Goal: Information Seeking & Learning: Learn about a topic

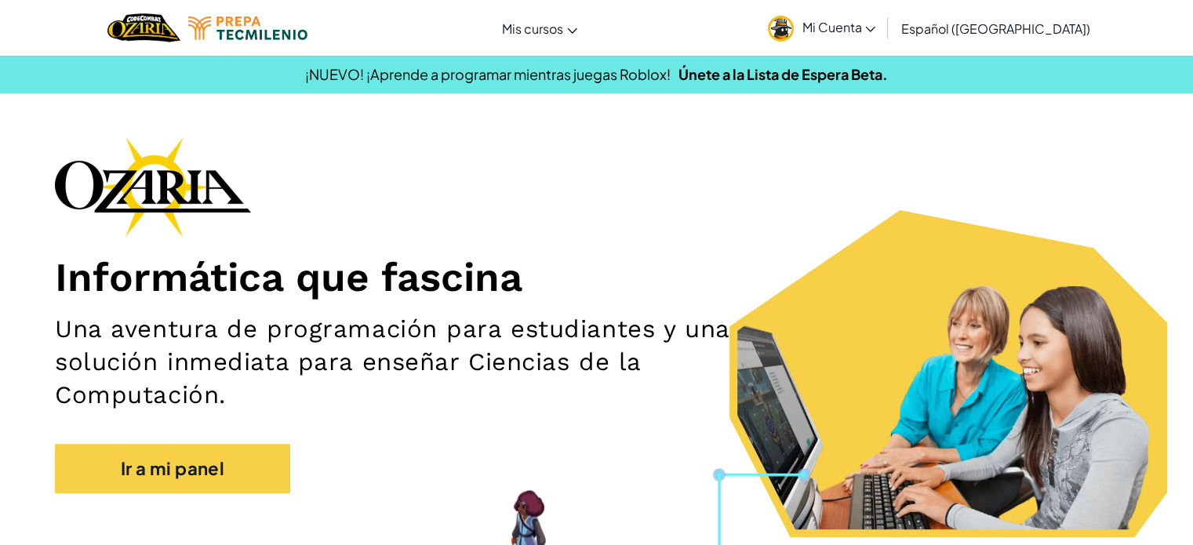
drag, startPoint x: 635, startPoint y: 146, endPoint x: 634, endPoint y: 158, distance: 11.9
click at [634, 158] on div "Informática que fascina Una aventura de programación para estudiantes y una sol…" at bounding box center [596, 322] width 1083 height 372
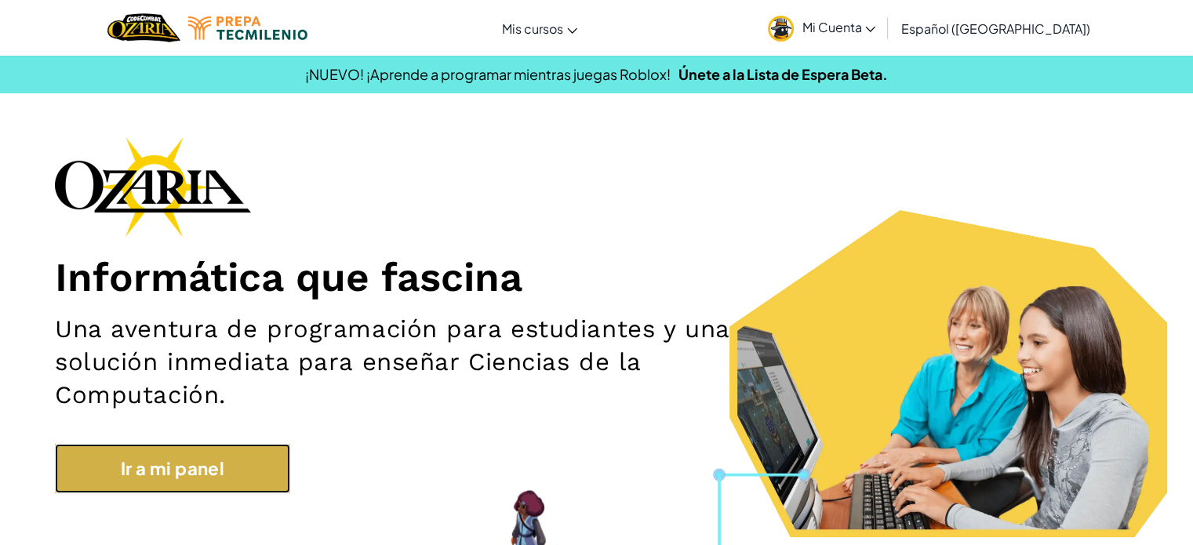
click at [268, 473] on link "Ir a mi panel" at bounding box center [172, 468] width 235 height 49
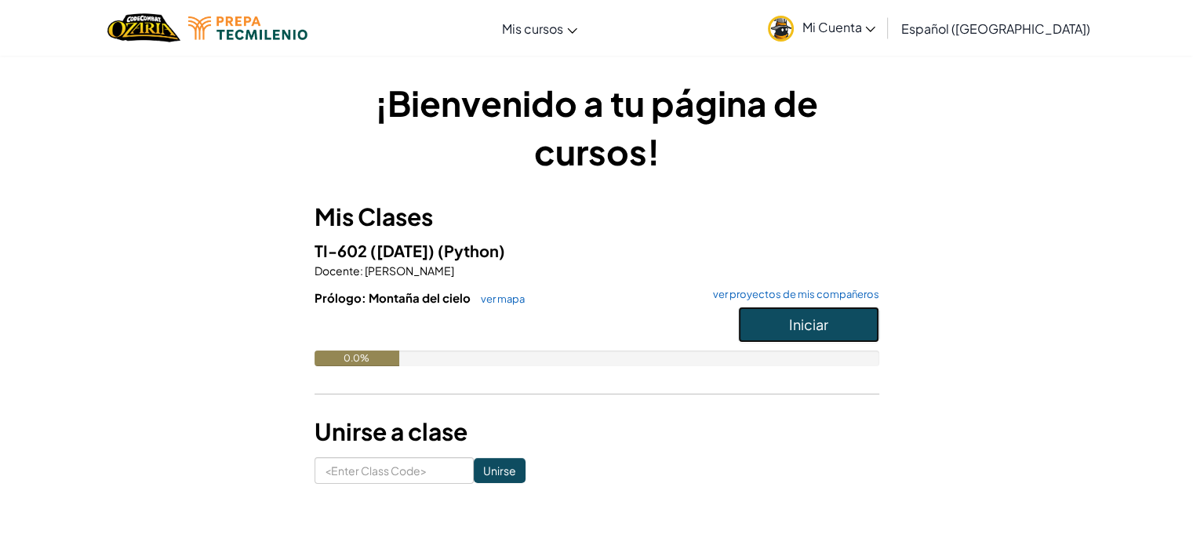
click at [819, 312] on button "Iniciar" at bounding box center [808, 325] width 141 height 36
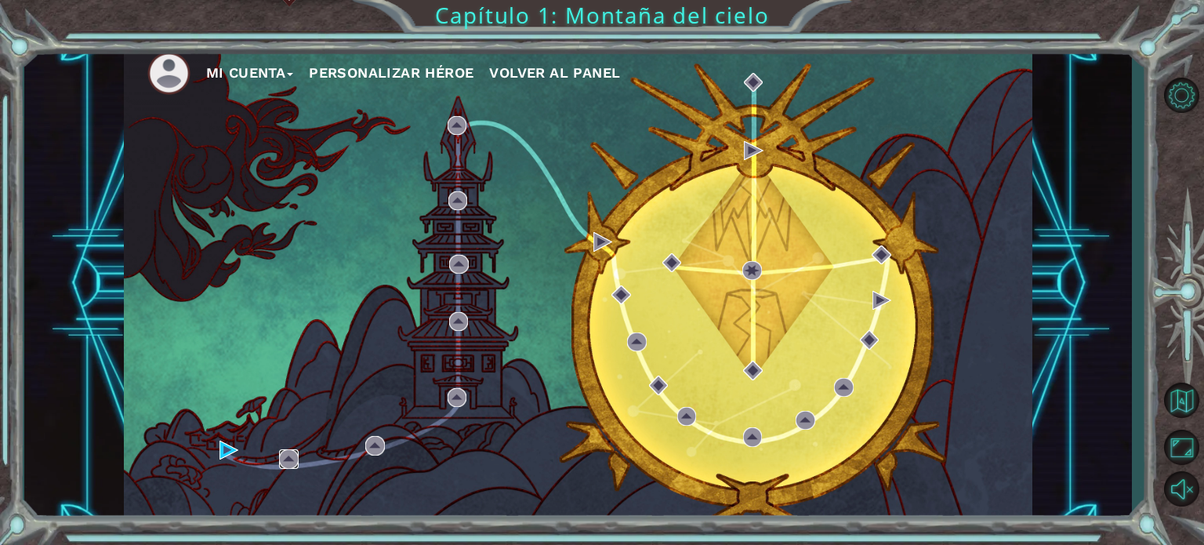
click at [292, 456] on img at bounding box center [288, 458] width 19 height 19
click at [258, 339] on div "Mi Cuenta Personalizar héroe Volver al panel" at bounding box center [578, 284] width 909 height 480
click at [222, 448] on img at bounding box center [229, 450] width 19 height 19
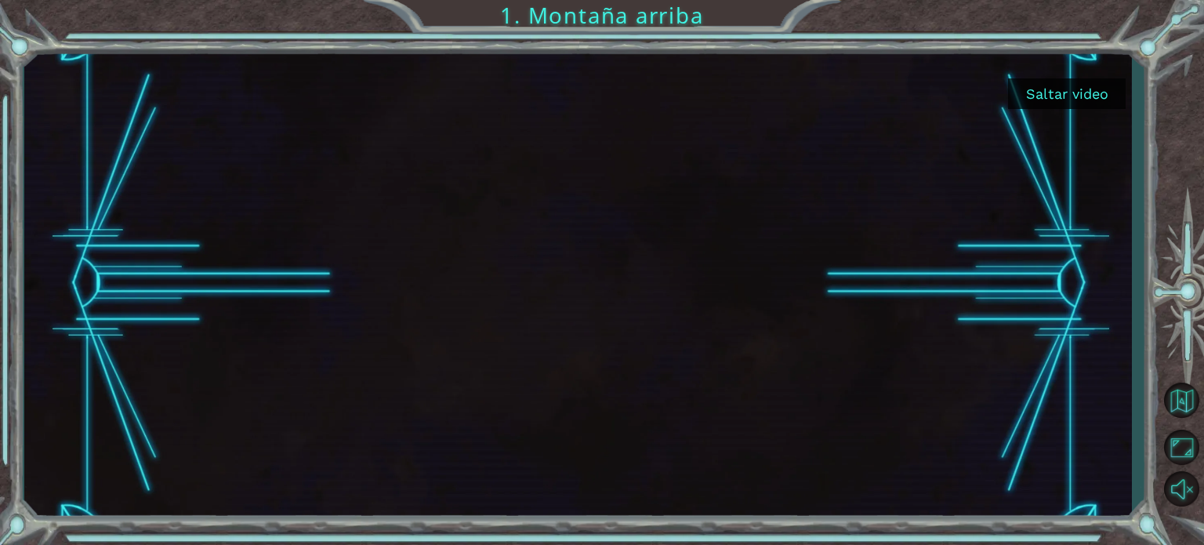
click at [1053, 89] on button "Saltar video" at bounding box center [1067, 93] width 118 height 31
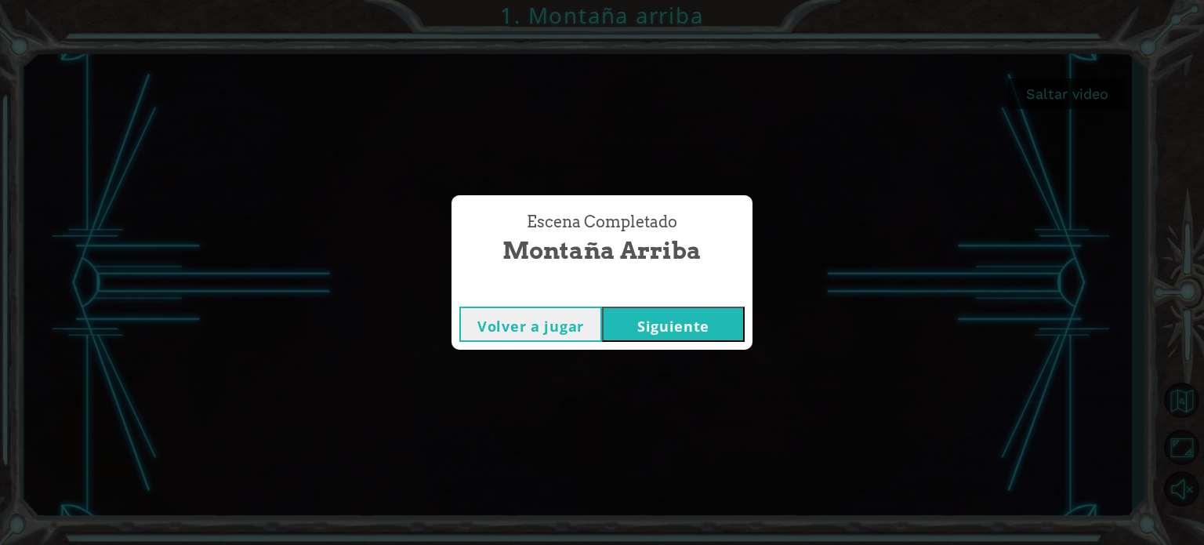
click at [685, 310] on button "Siguiente" at bounding box center [673, 324] width 143 height 35
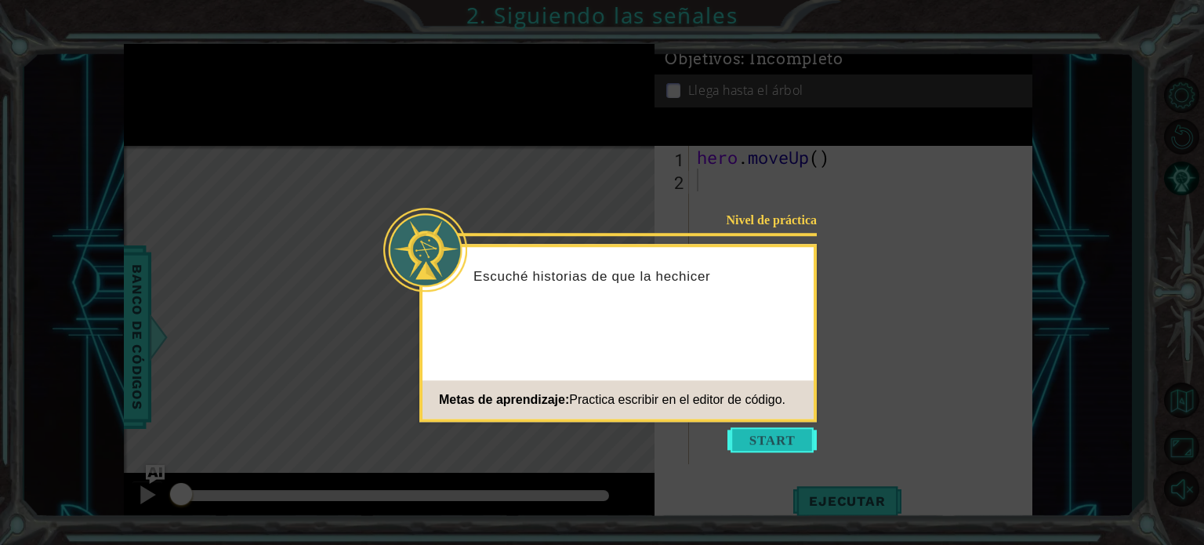
click at [746, 444] on button "Start" at bounding box center [772, 439] width 89 height 25
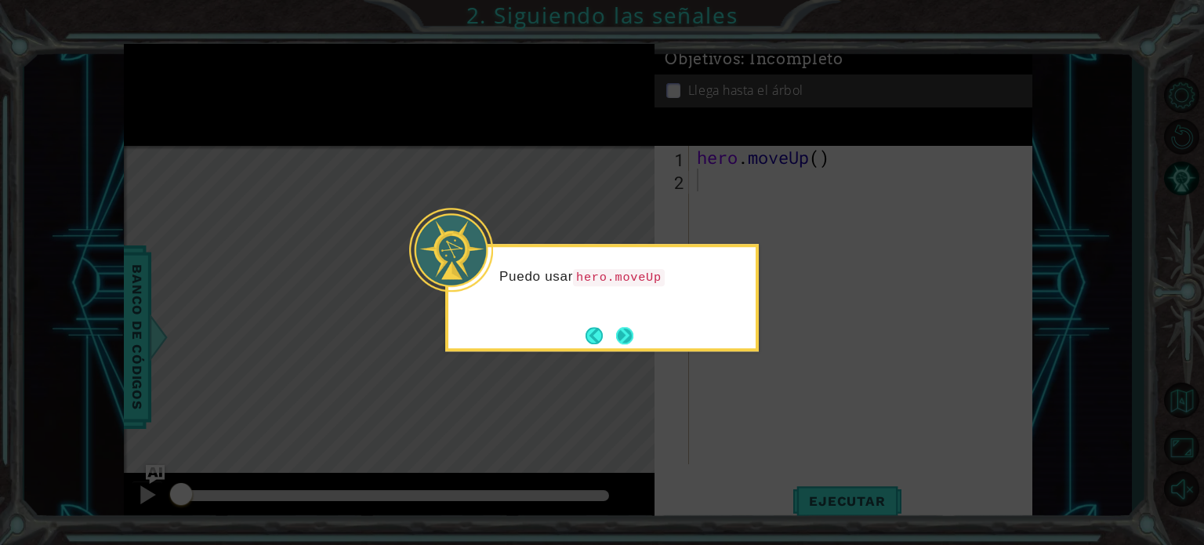
click at [616, 339] on button "Next" at bounding box center [624, 335] width 17 height 17
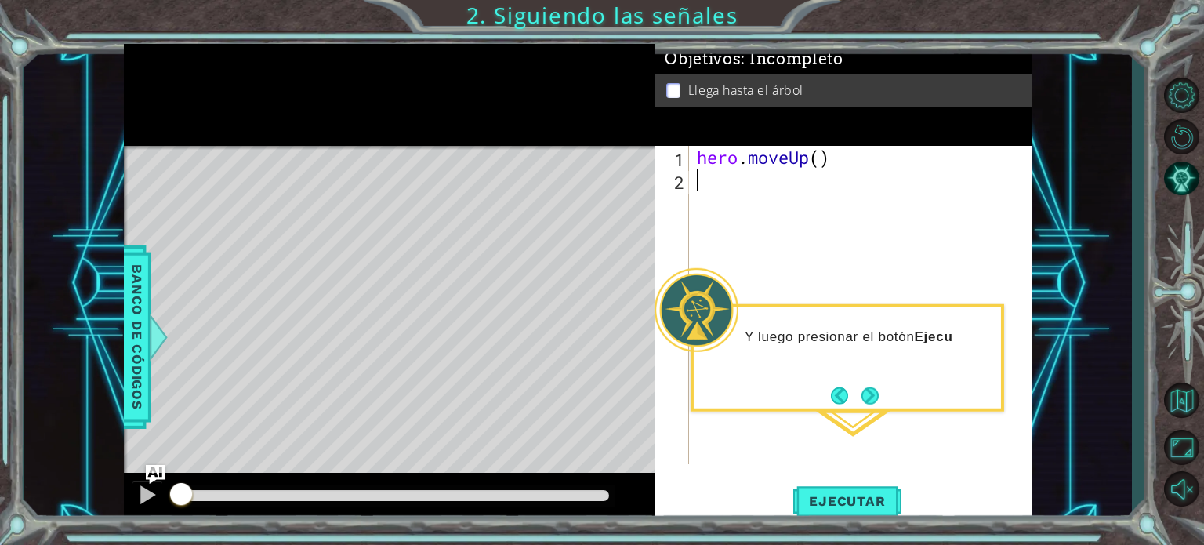
click at [870, 398] on button "Next" at bounding box center [870, 395] width 17 height 17
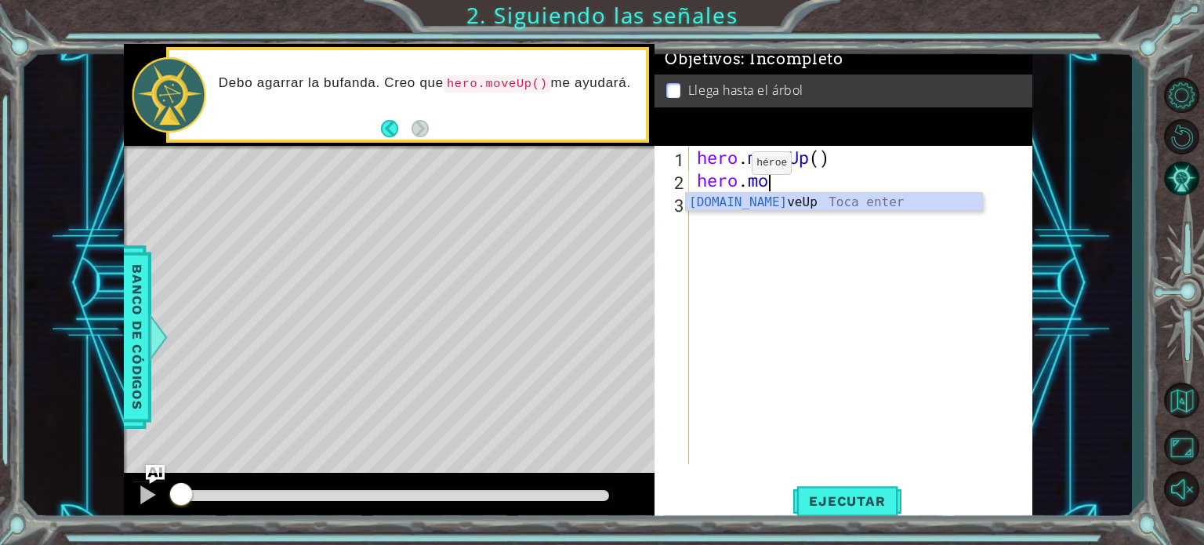
scroll to position [0, 3]
type textarea "hero.moveUp"
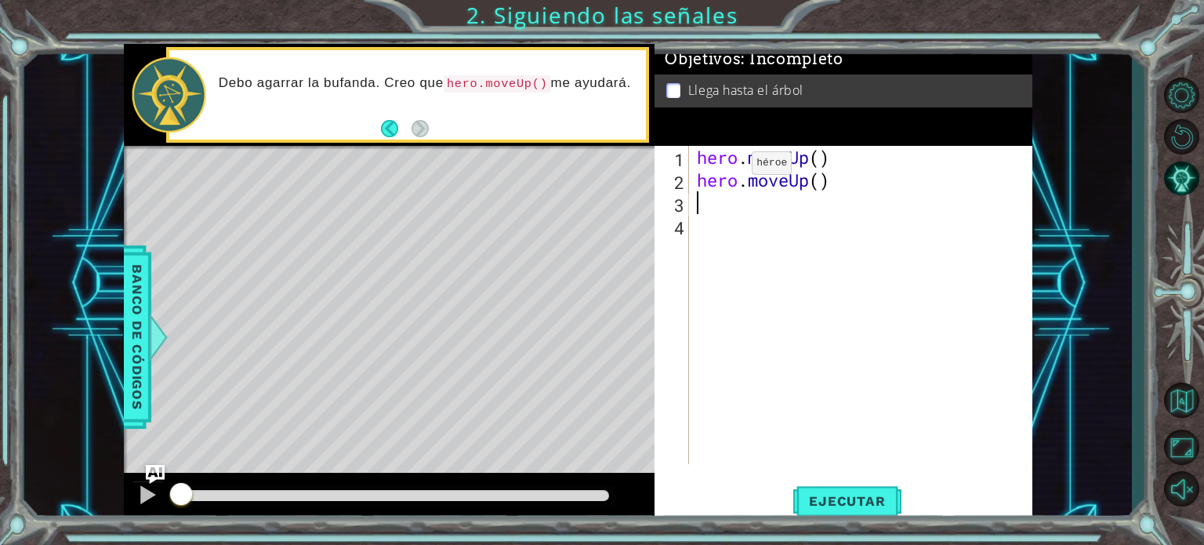
scroll to position [0, 0]
click at [821, 499] on span "Ejecutar" at bounding box center [846, 501] width 107 height 16
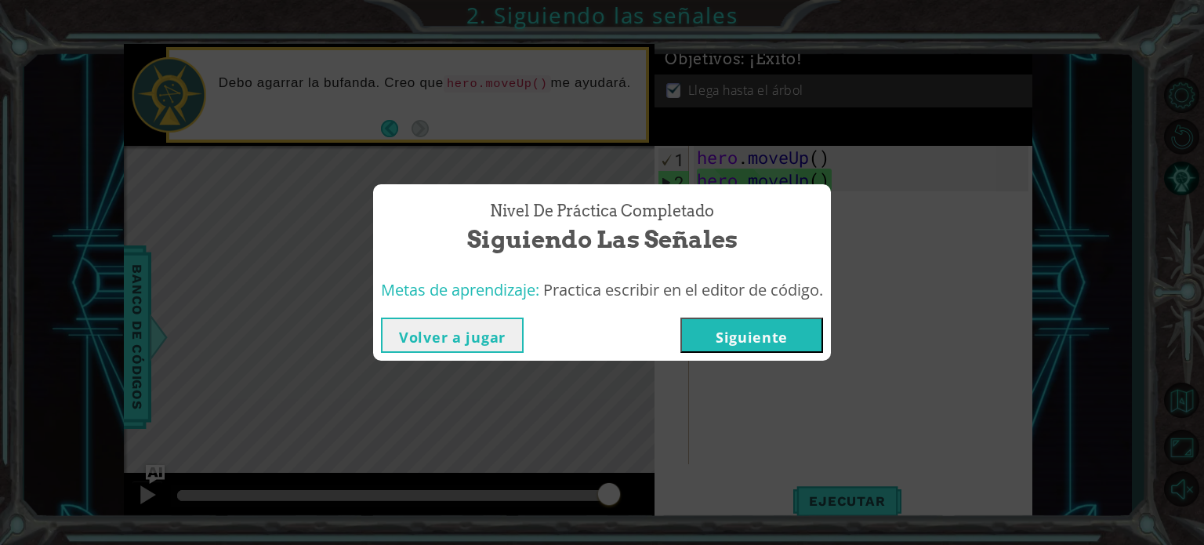
click at [750, 321] on button "Siguiente" at bounding box center [752, 335] width 143 height 35
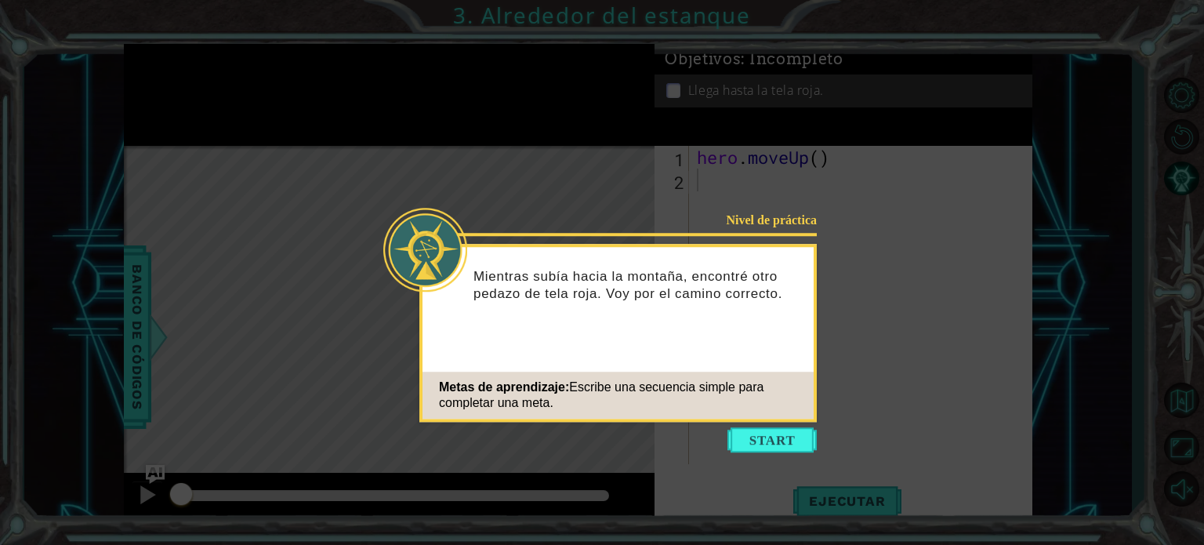
click at [768, 426] on icon at bounding box center [602, 272] width 1204 height 545
click at [779, 441] on button "Start" at bounding box center [772, 439] width 89 height 25
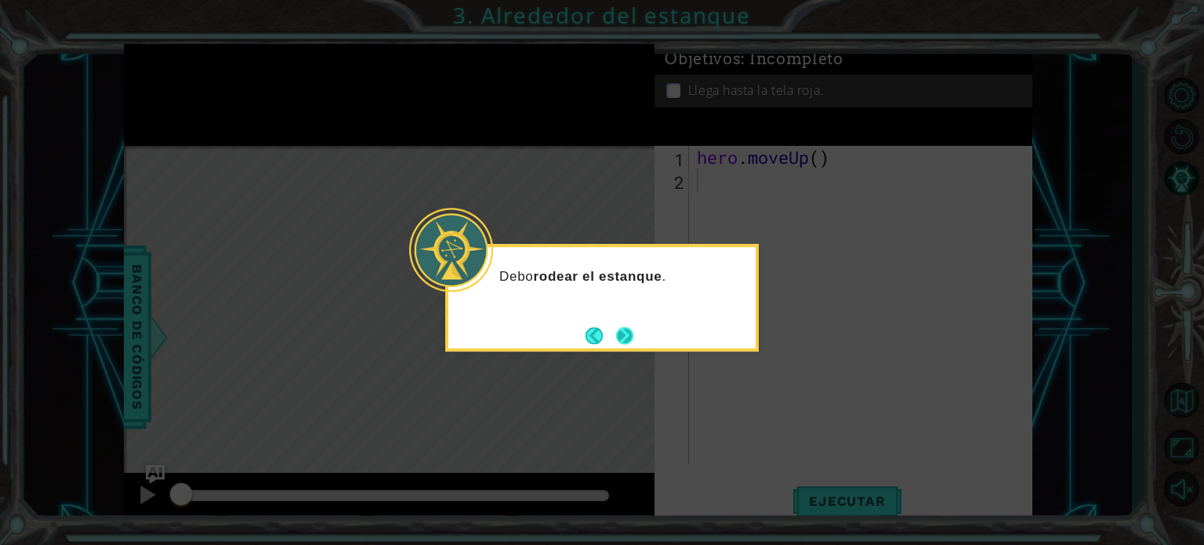
click at [619, 327] on button "Next" at bounding box center [624, 335] width 17 height 17
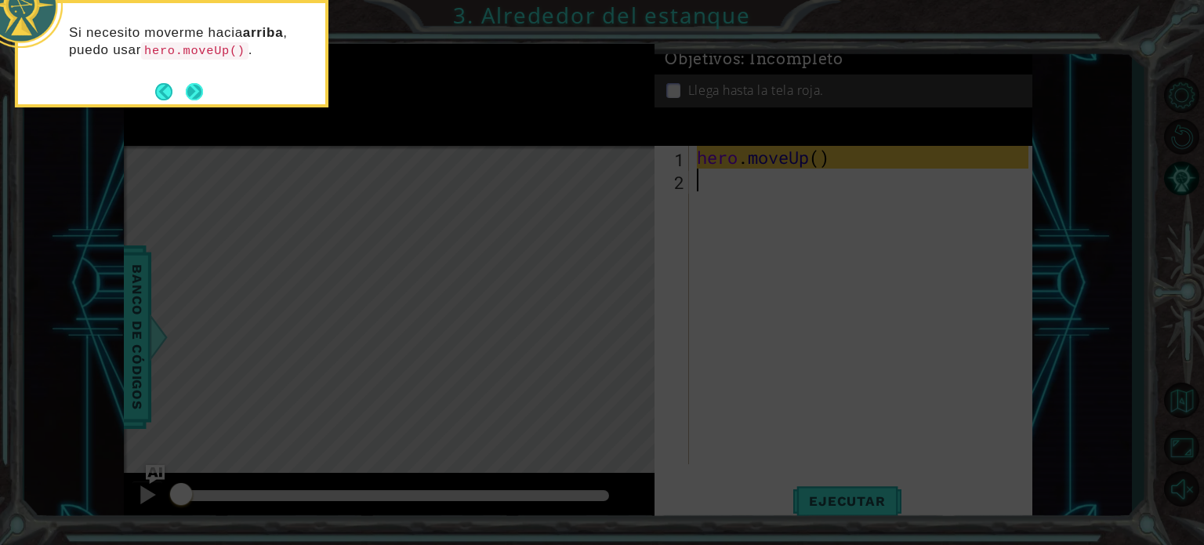
click at [186, 87] on button "Next" at bounding box center [194, 91] width 17 height 17
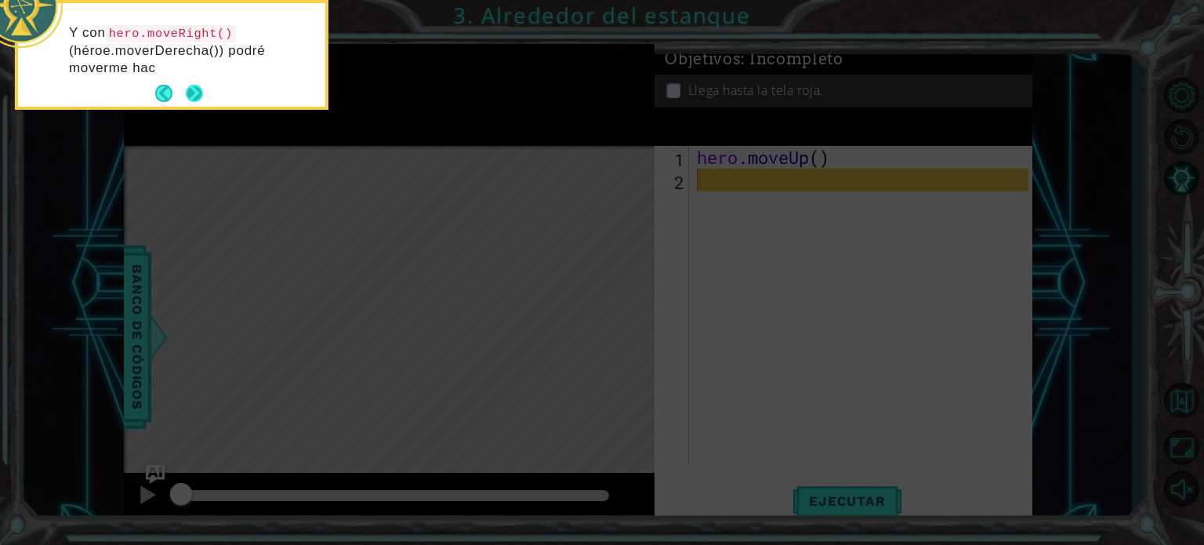
click at [192, 85] on button "Next" at bounding box center [194, 93] width 17 height 17
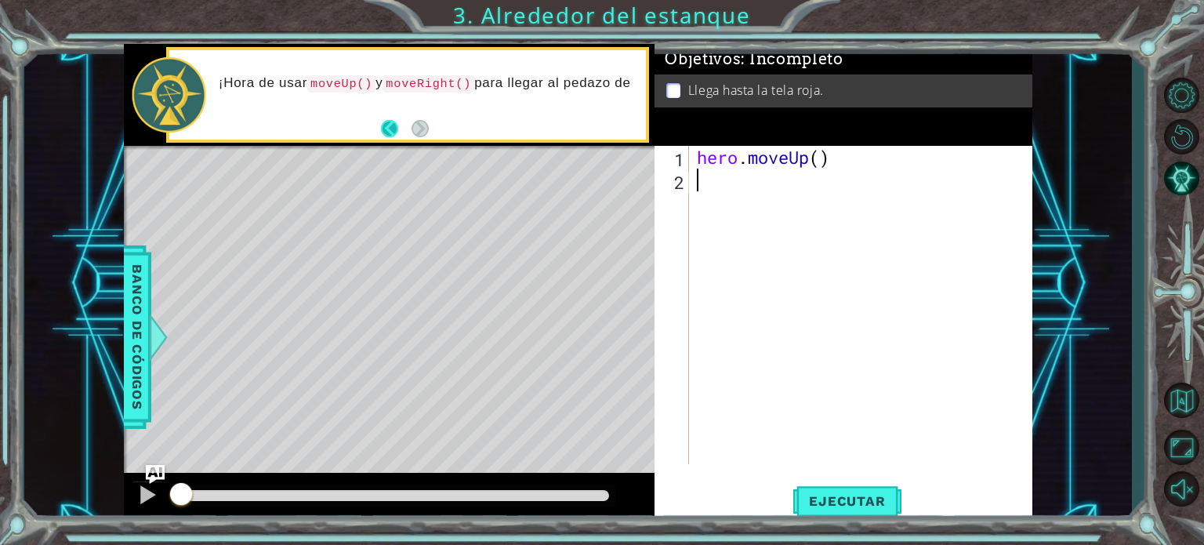
click at [394, 130] on button "Back" at bounding box center [396, 128] width 31 height 17
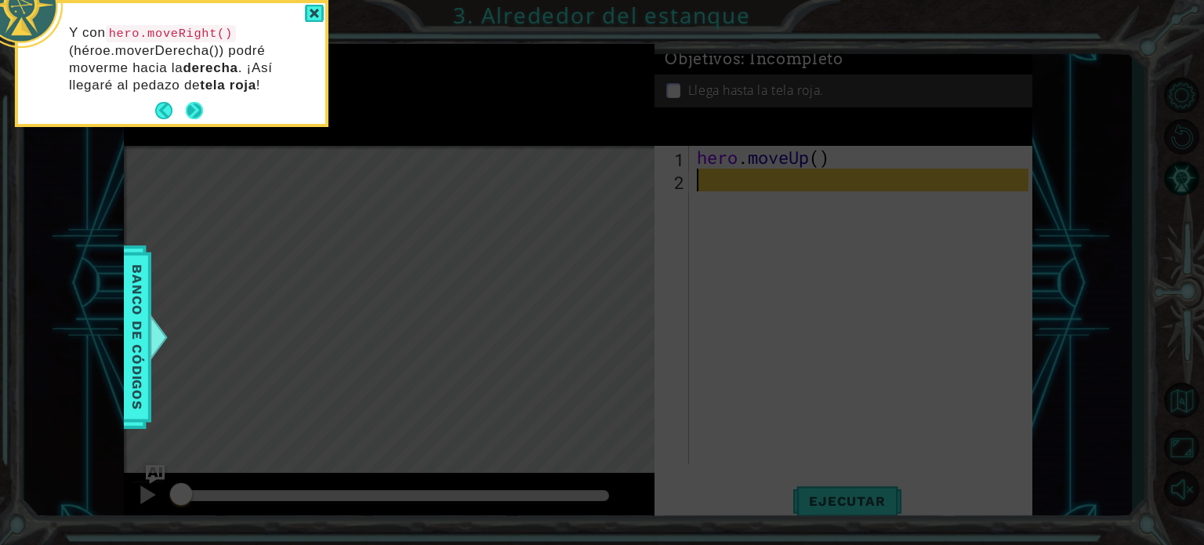
click at [186, 106] on button "Next" at bounding box center [194, 110] width 17 height 17
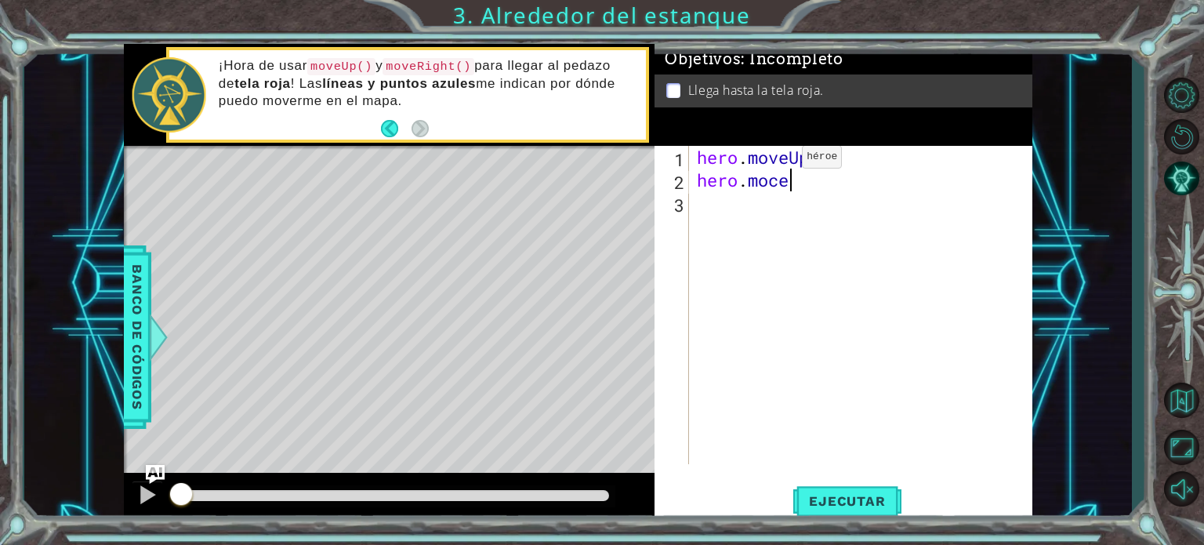
scroll to position [0, 2]
type textarea "hero.moveUp"
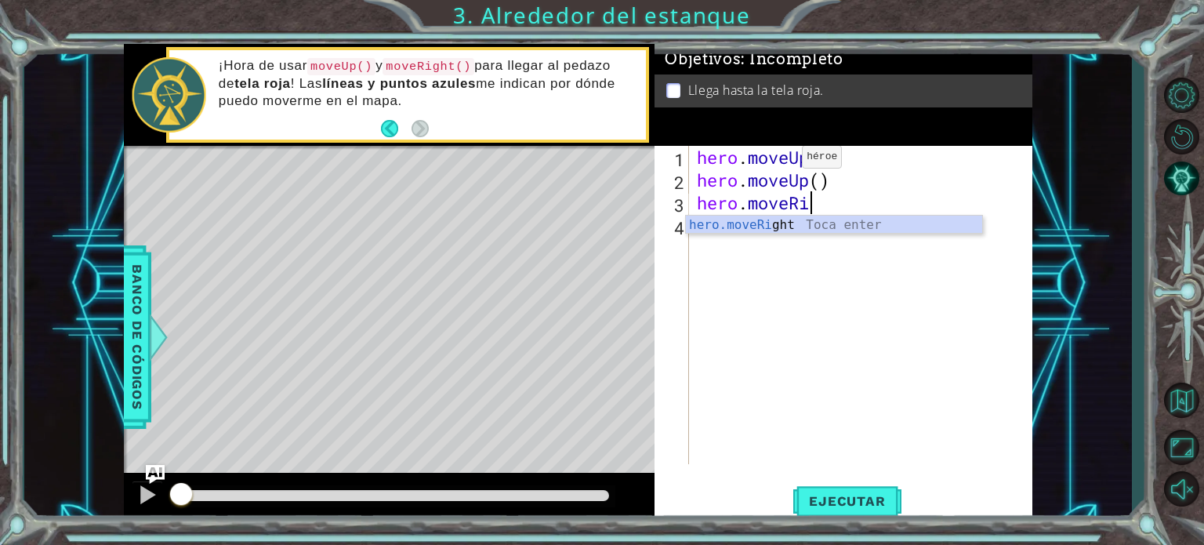
scroll to position [0, 4]
type textarea "hero.moveRight"
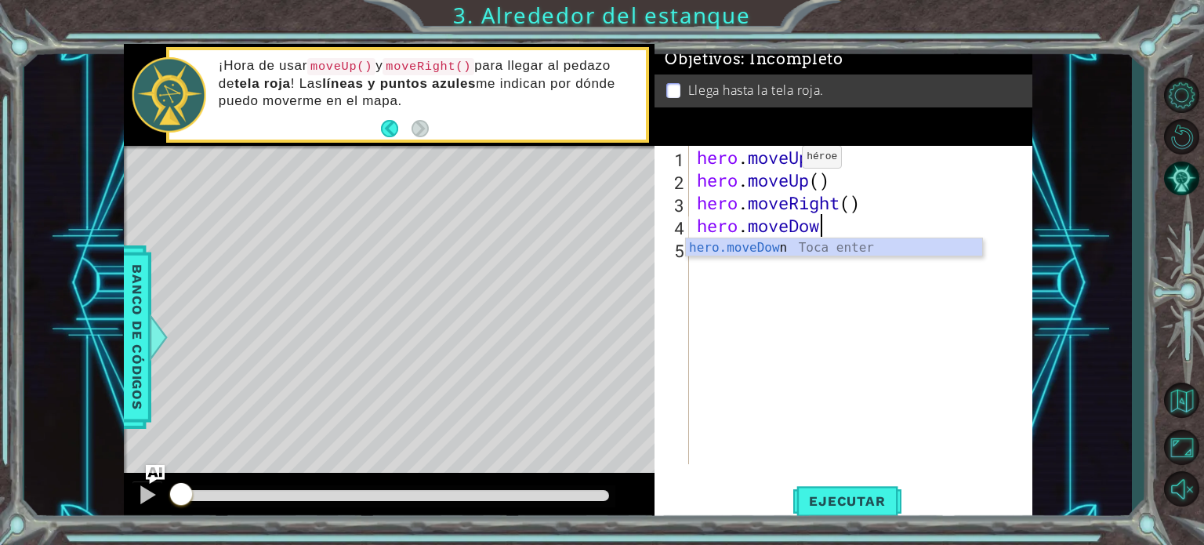
scroll to position [0, 5]
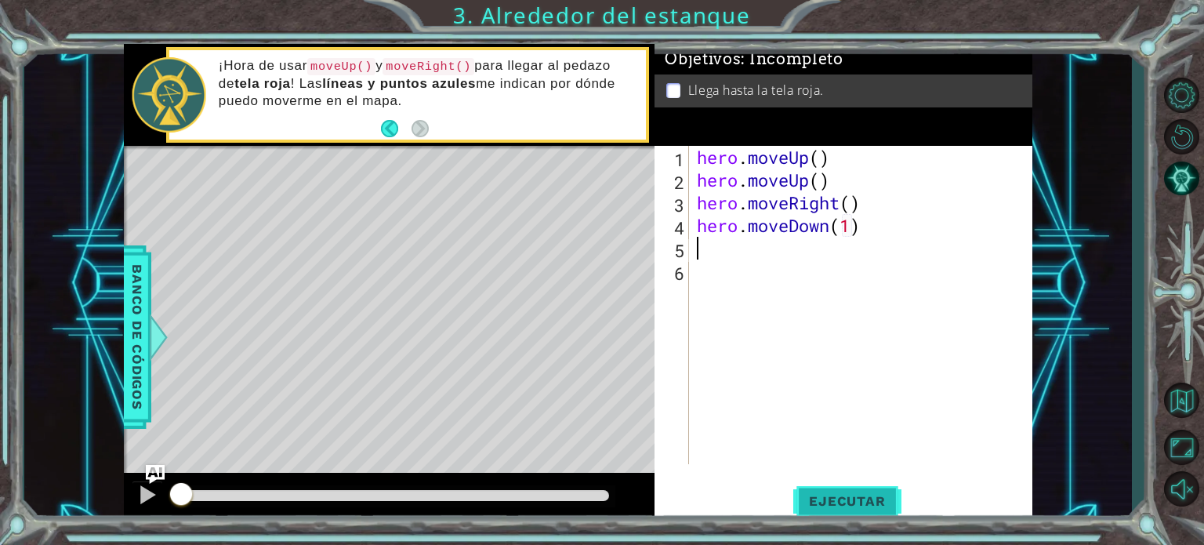
type textarea "hero.moveDown(1)"
click at [876, 501] on span "Ejecutar" at bounding box center [846, 501] width 107 height 16
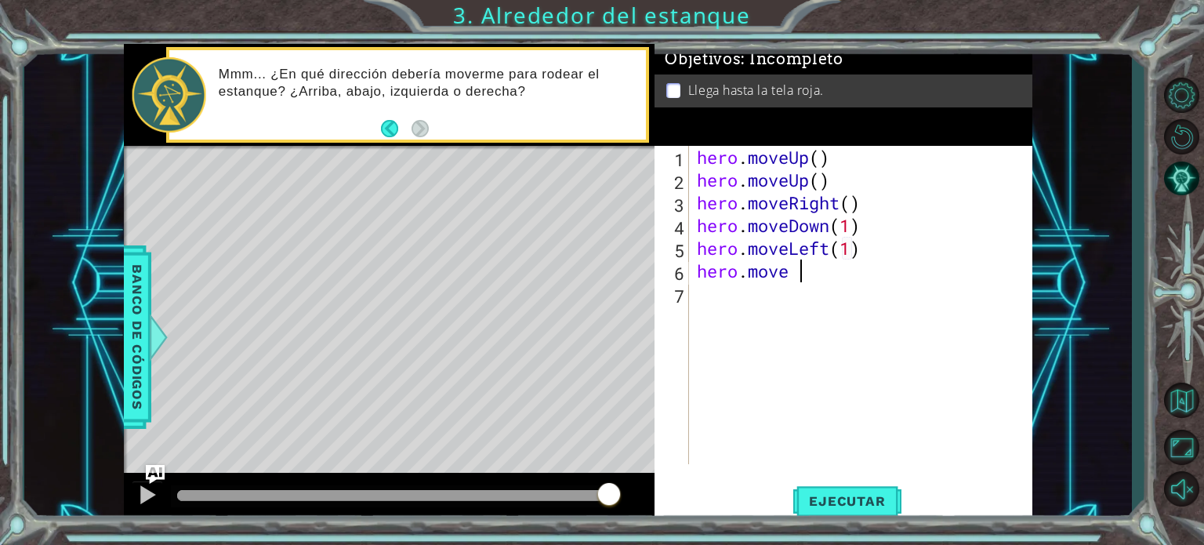
scroll to position [0, 3]
type textarea "hero.moveUp"
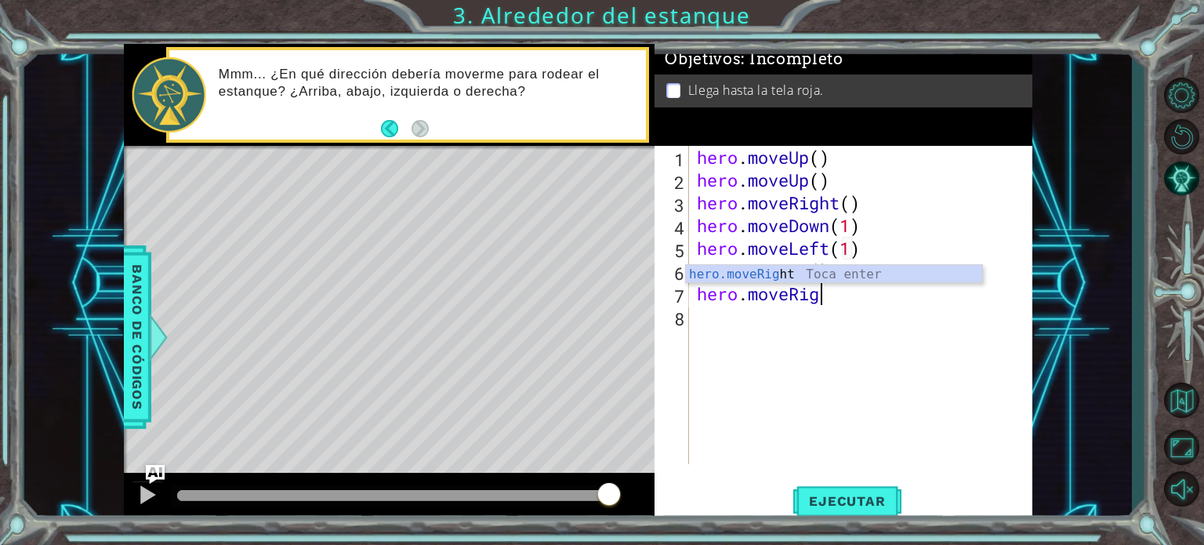
type textarea "hero.moveRight"
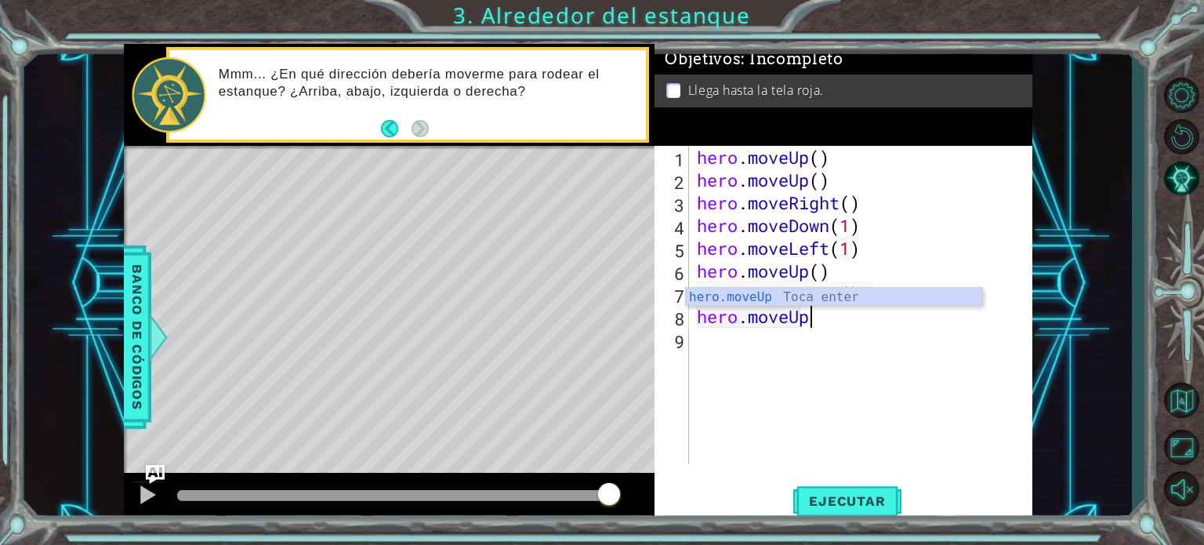
scroll to position [0, 4]
type textarea "hero.moveUp"
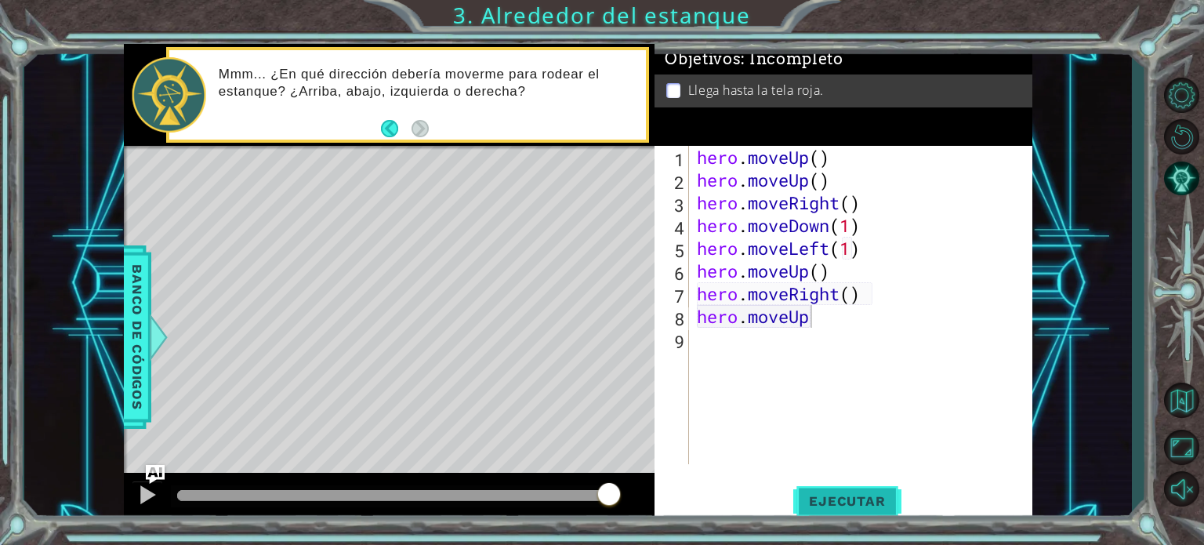
click at [858, 496] on span "Ejecutar" at bounding box center [846, 501] width 107 height 16
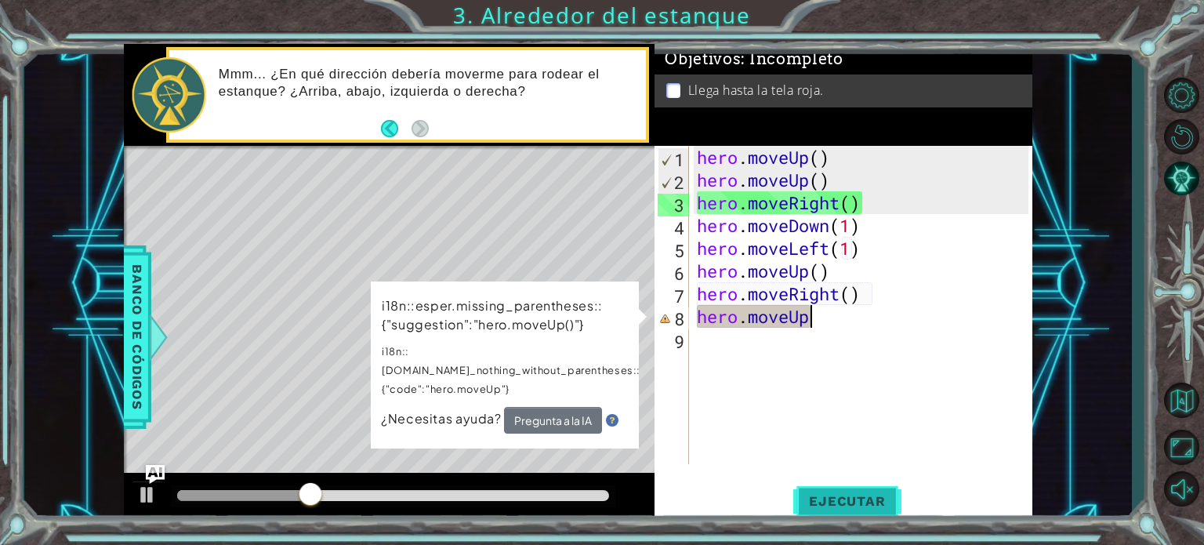
scroll to position [0, 0]
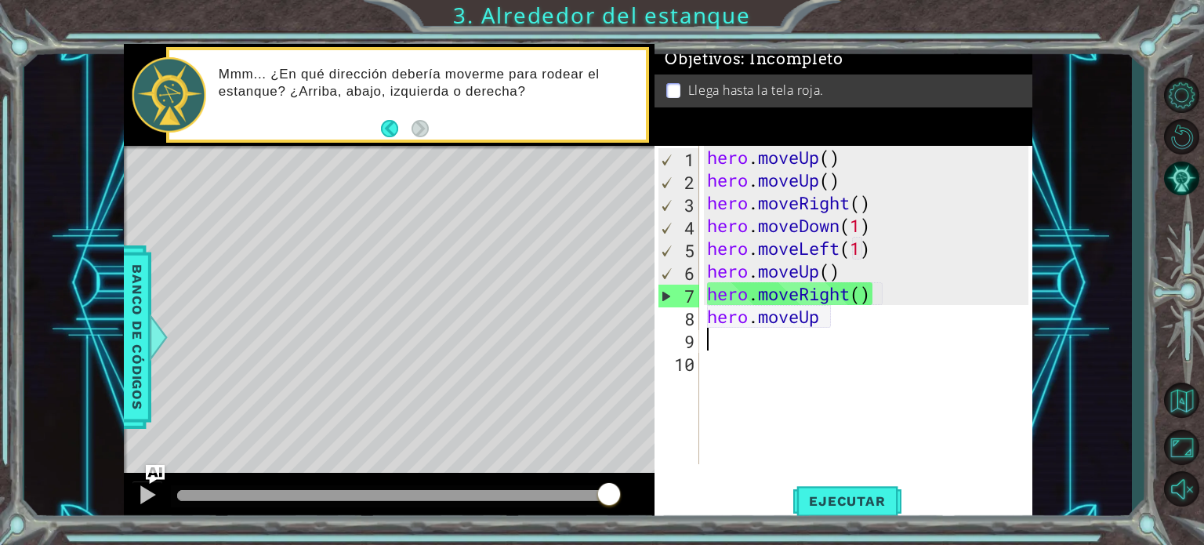
click at [833, 325] on div "hero . moveUp ( ) hero . moveUp ( ) hero . moveRight ( ) hero . moveDown ( 1 ) …" at bounding box center [870, 328] width 333 height 364
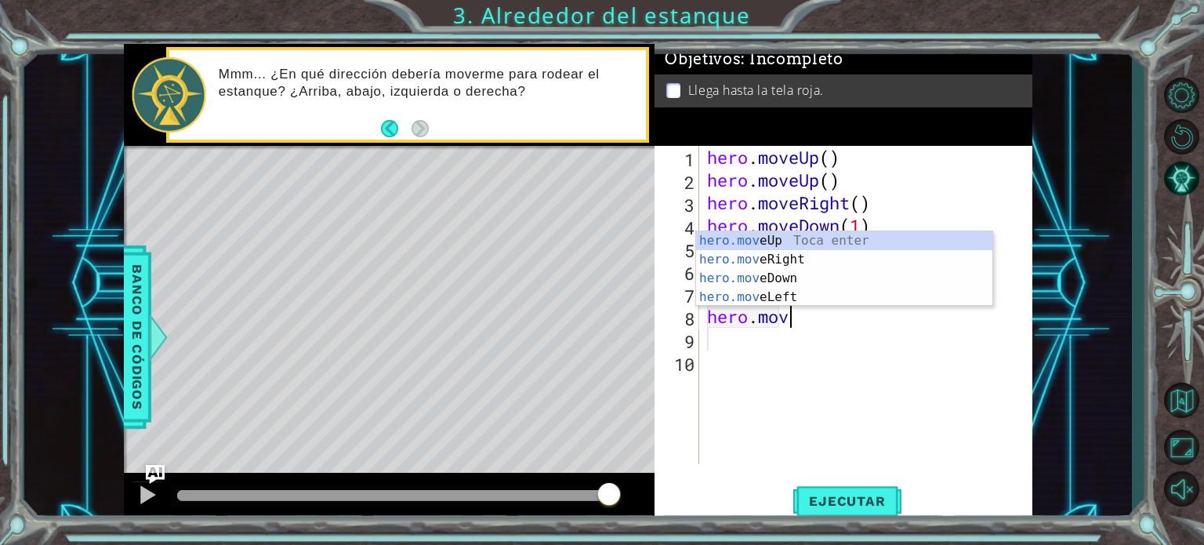
scroll to position [0, 3]
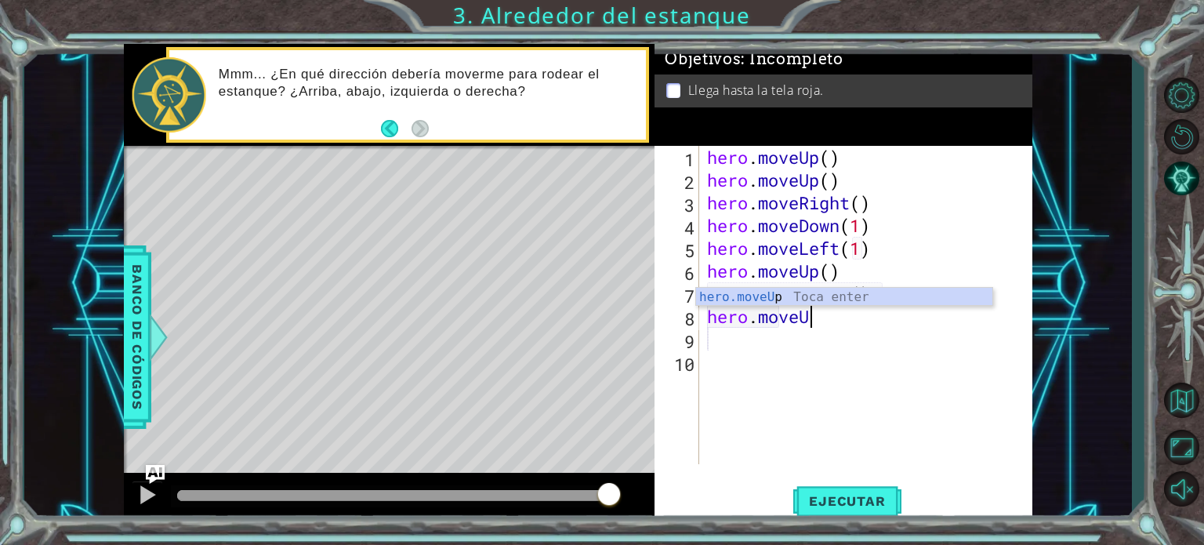
type textarea "hero.moveUp"
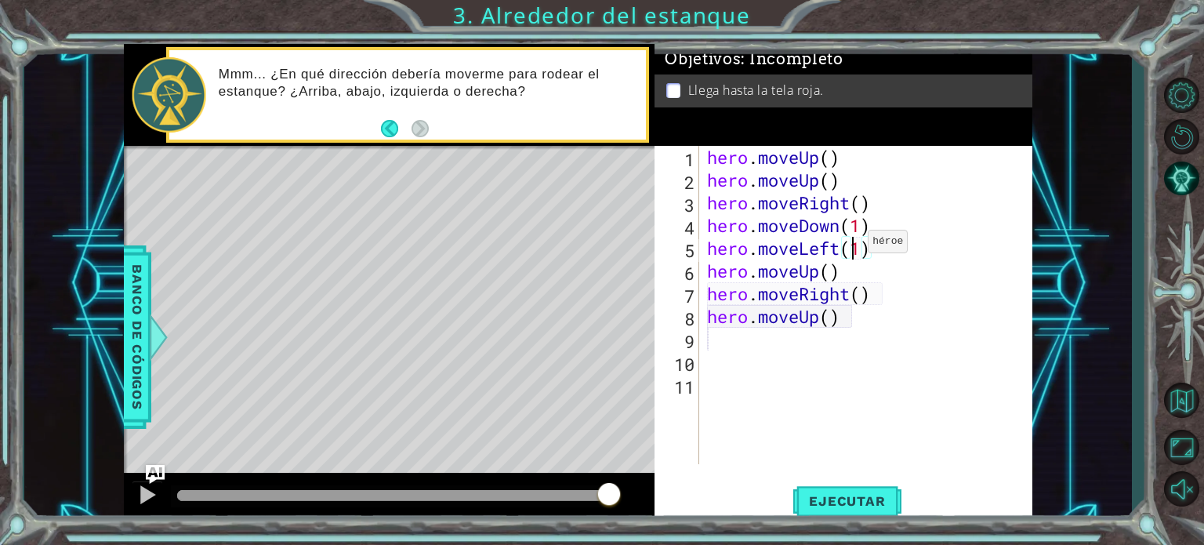
click at [854, 245] on div "hero . moveUp ( ) hero . moveUp ( ) hero . moveRight ( ) hero . moveDown ( 1 ) …" at bounding box center [870, 328] width 333 height 364
click at [861, 228] on div "hero . moveUp ( ) hero . moveUp ( ) hero . moveRight ( ) hero . moveDown ( 1 ) …" at bounding box center [870, 328] width 333 height 364
type textarea "hero.moveDown()"
click at [923, 341] on div "hero . moveUp ( ) hero . moveUp ( ) hero . moveRight ( ) hero . moveDown ( ) he…" at bounding box center [870, 328] width 333 height 364
click at [854, 496] on span "Ejecutar" at bounding box center [846, 501] width 107 height 16
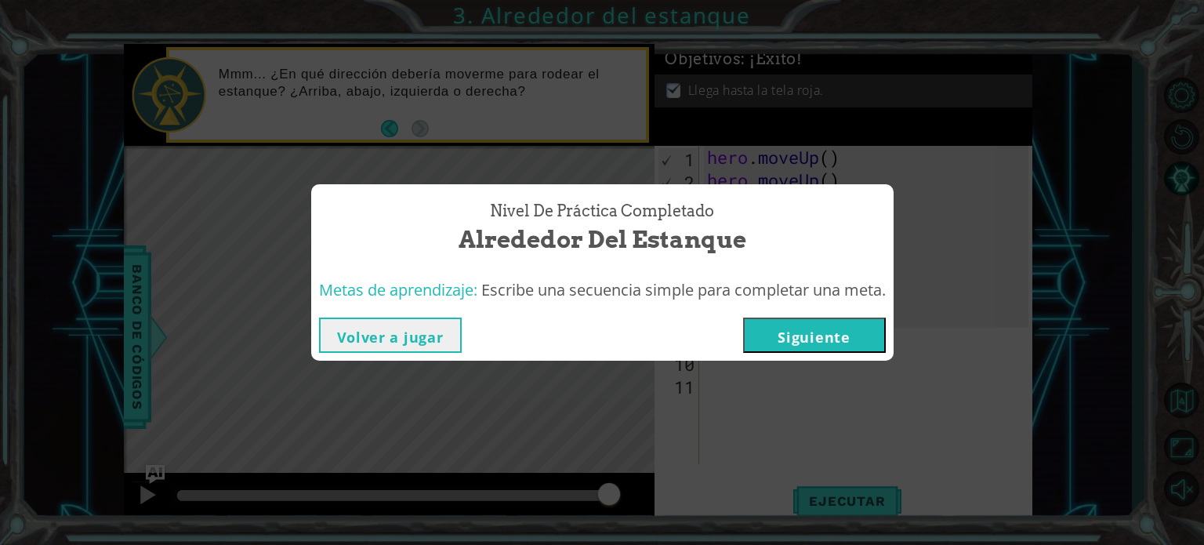
click at [870, 331] on button "Siguiente" at bounding box center [814, 335] width 143 height 35
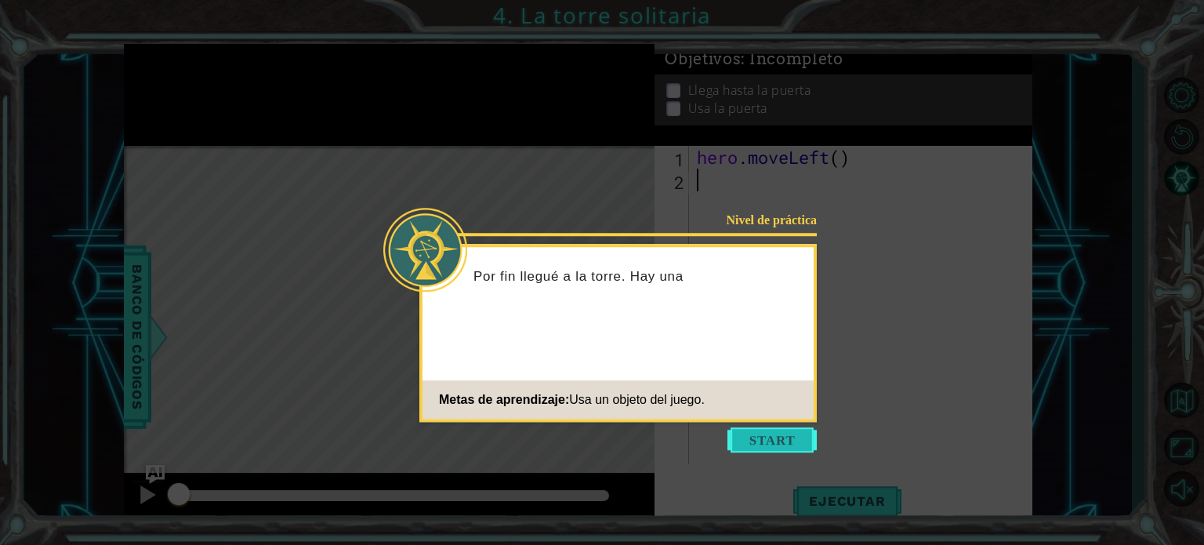
click at [754, 438] on button "Start" at bounding box center [772, 439] width 89 height 25
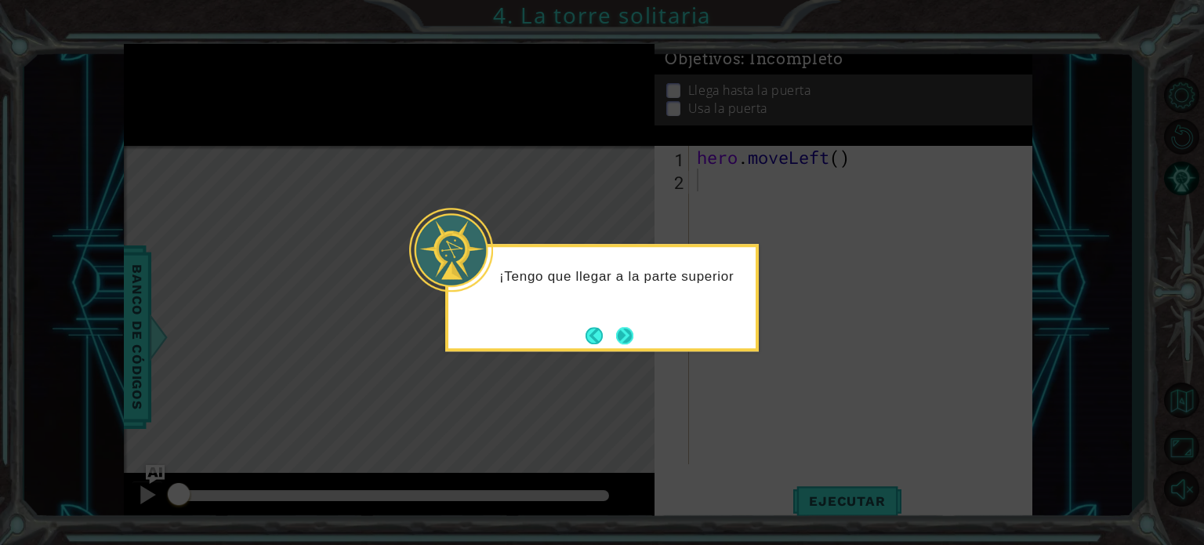
click at [629, 327] on button "Next" at bounding box center [624, 335] width 17 height 17
click at [626, 338] on button "Next" at bounding box center [624, 335] width 17 height 17
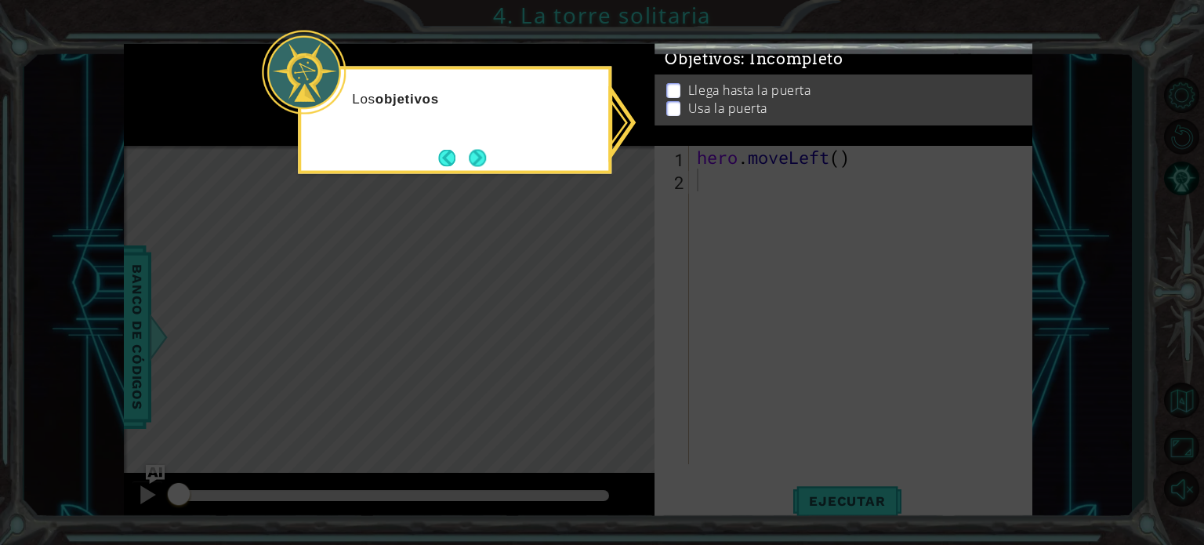
click at [627, 328] on icon at bounding box center [602, 272] width 1204 height 545
click at [470, 155] on button "Next" at bounding box center [477, 157] width 17 height 17
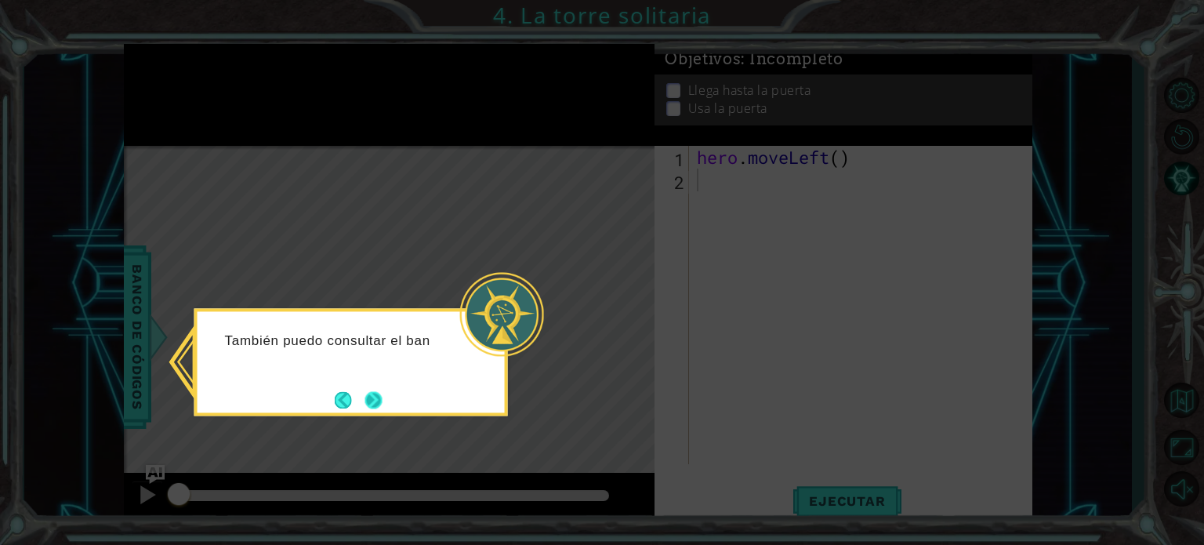
click at [383, 391] on button "Next" at bounding box center [373, 399] width 17 height 17
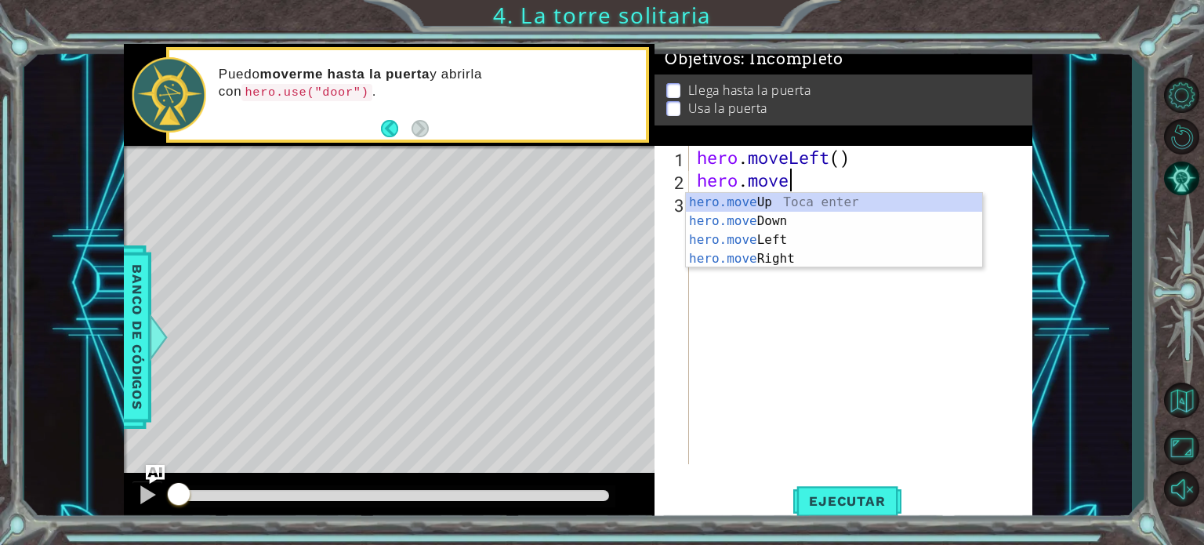
scroll to position [0, 3]
type textarea "hero.moveUp"
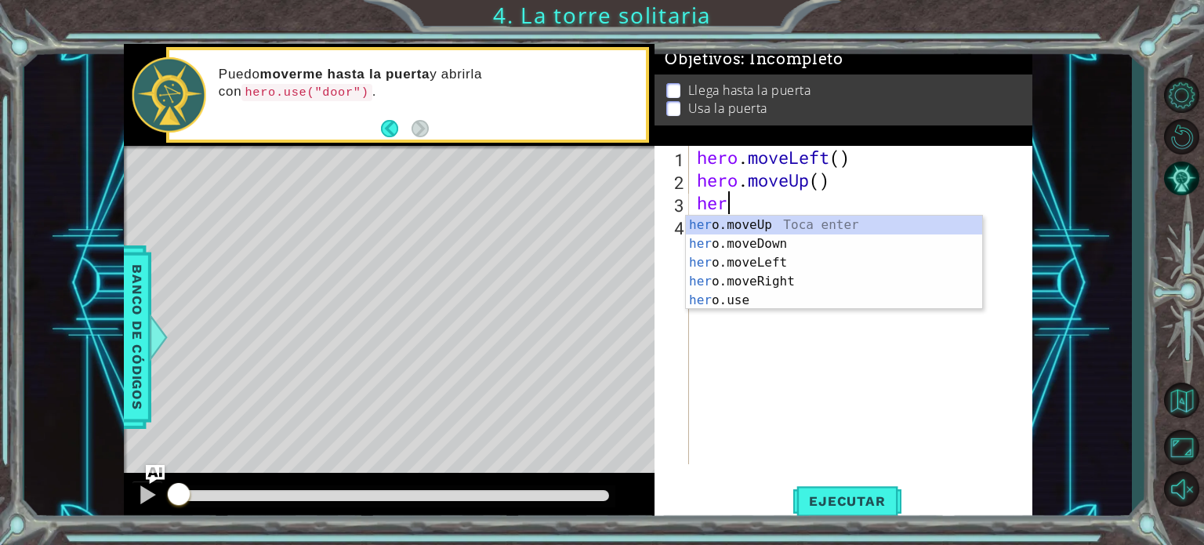
scroll to position [0, 0]
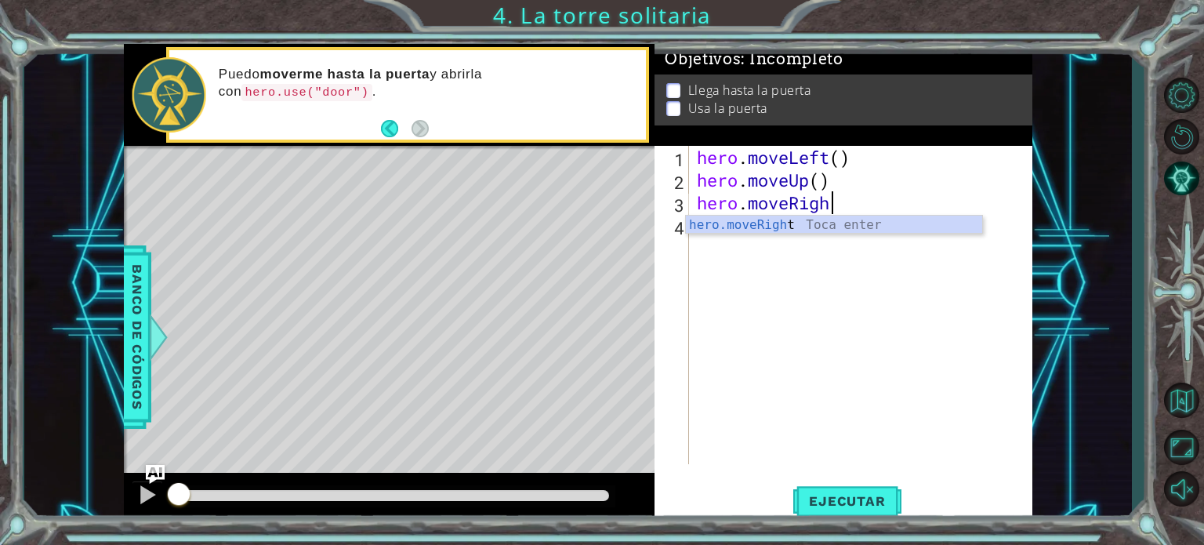
type textarea "hero.moveRight"
type textarea "hero.use("door")"
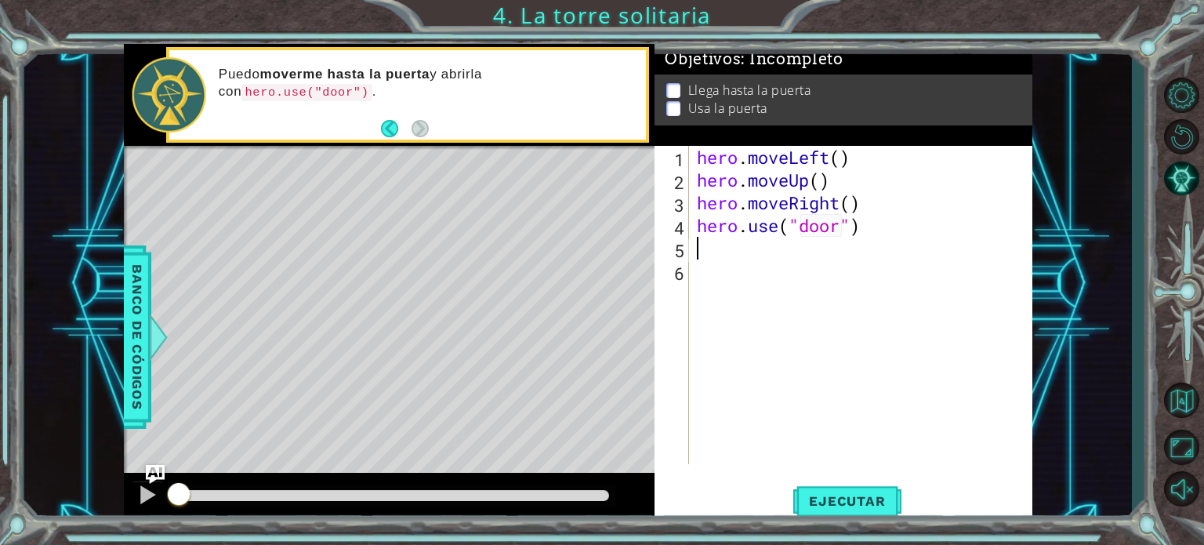
scroll to position [0, 0]
click at [831, 156] on div "hero . moveLeft ( ) hero . moveUp ( ) hero . moveRight ( ) hero . use ( "door" )" at bounding box center [865, 328] width 343 height 364
click at [844, 158] on div "hero . moveLeft ( ) hero . moveUp ( ) hero . moveRight ( ) hero . use ( "door" )" at bounding box center [865, 328] width 343 height 364
click at [826, 189] on div "hero . moveLeft ( 2 ) hero . moveUp ( ) hero . moveRight ( ) hero . use ( "door…" at bounding box center [865, 328] width 343 height 364
click at [850, 209] on div "hero . moveLeft ( 2 ) hero . moveUp ( 2 ) hero . moveRight ( ) hero . use ( "do…" at bounding box center [865, 328] width 343 height 364
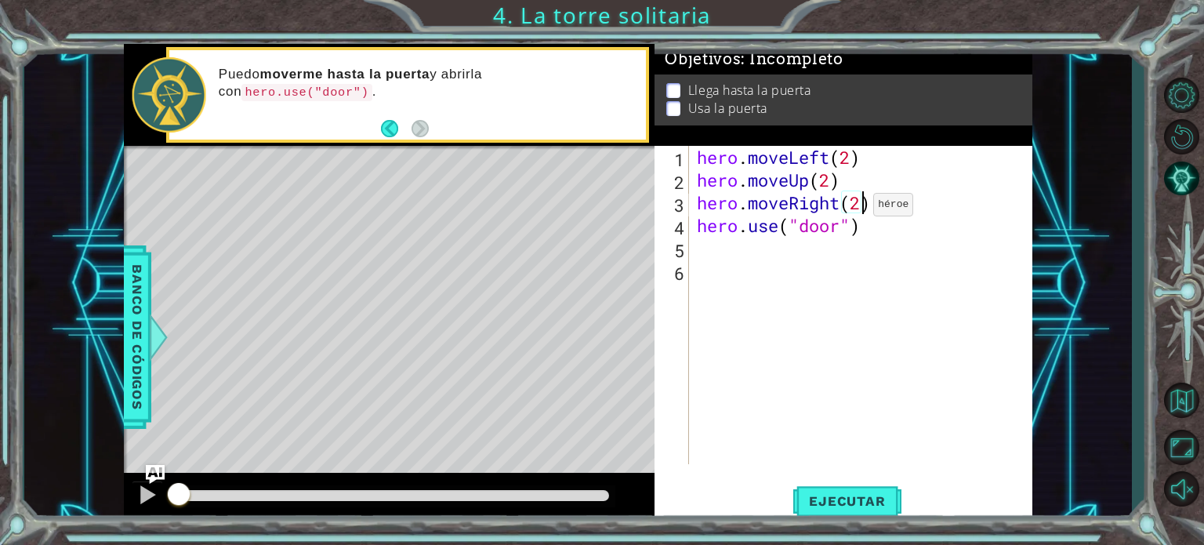
scroll to position [0, 6]
type textarea "hero.moveRight(2)"
click at [856, 500] on span "Ejecutar" at bounding box center [846, 501] width 107 height 16
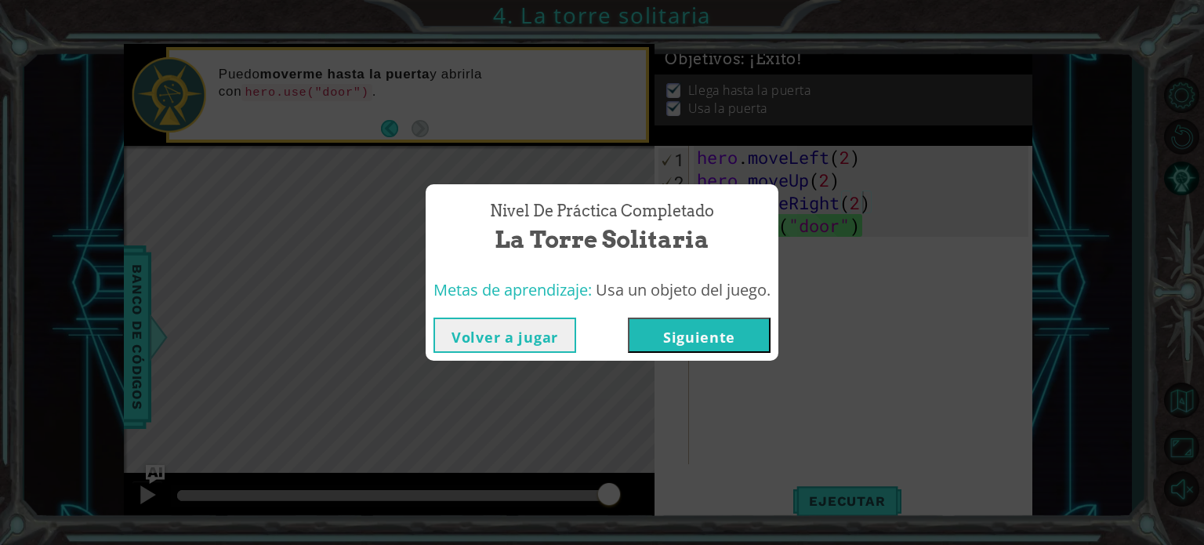
click at [717, 338] on button "Siguiente" at bounding box center [699, 335] width 143 height 35
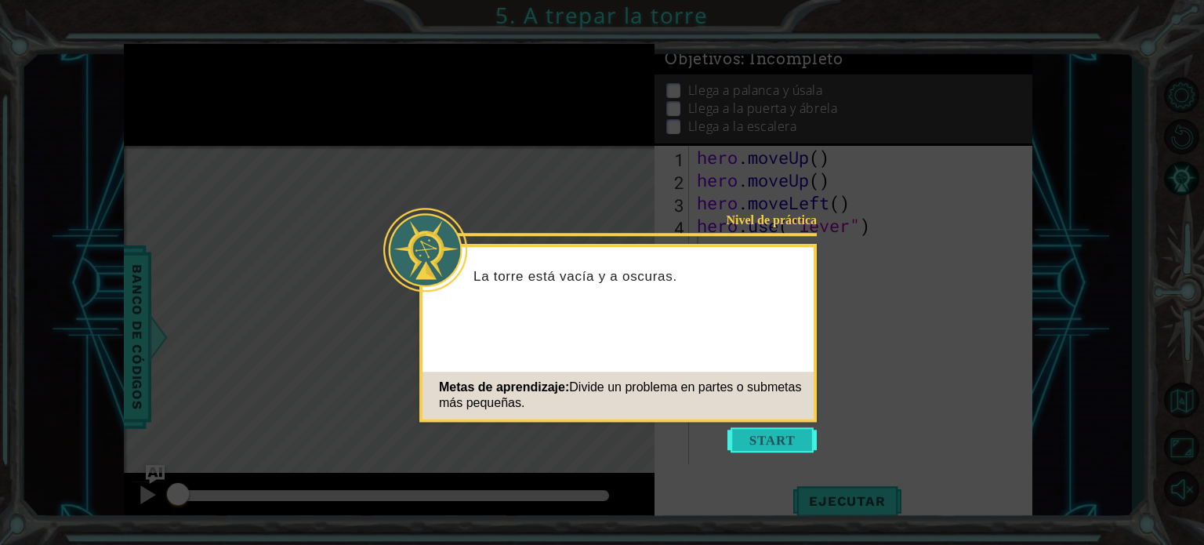
click at [755, 440] on button "Start" at bounding box center [772, 439] width 89 height 25
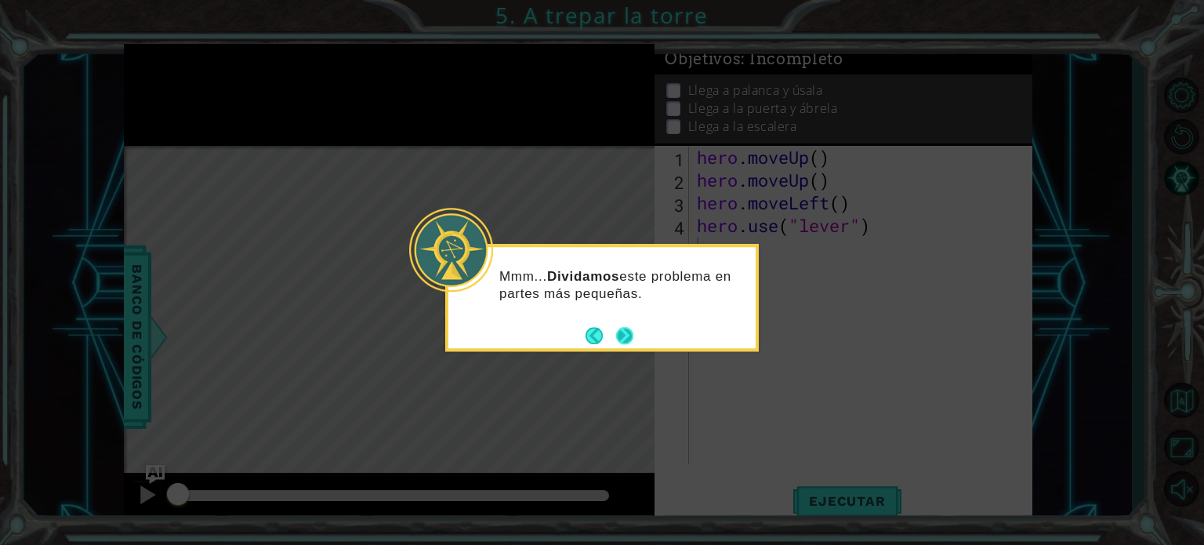
click at [620, 329] on button "Next" at bounding box center [625, 335] width 21 height 21
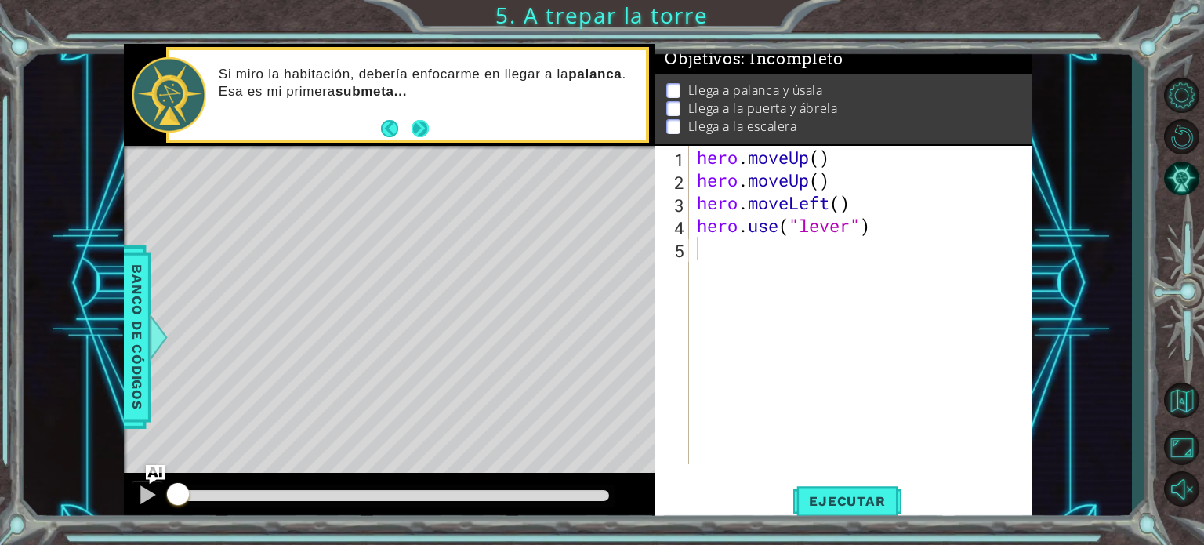
click at [420, 134] on button "Next" at bounding box center [420, 128] width 17 height 17
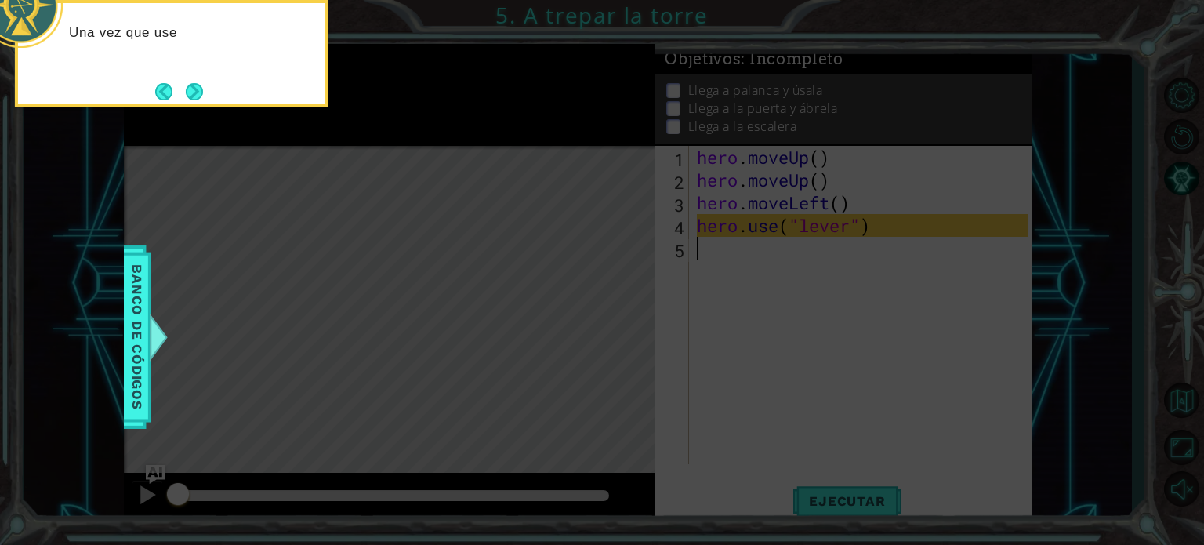
click at [411, 131] on icon at bounding box center [602, 272] width 1204 height 545
click at [189, 90] on button "Next" at bounding box center [194, 91] width 17 height 17
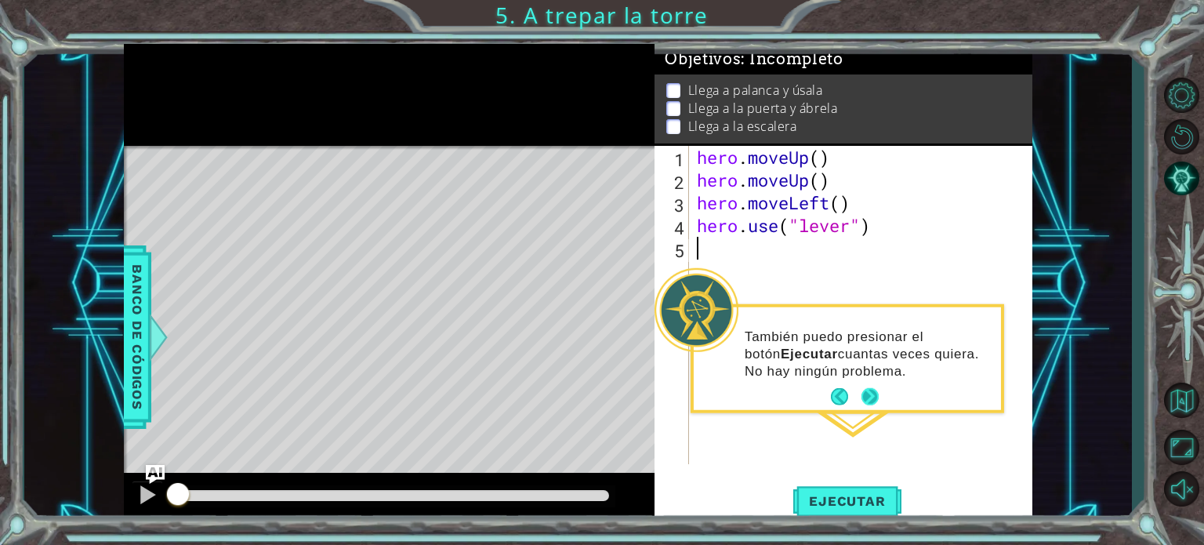
click at [875, 390] on button "Next" at bounding box center [870, 396] width 17 height 17
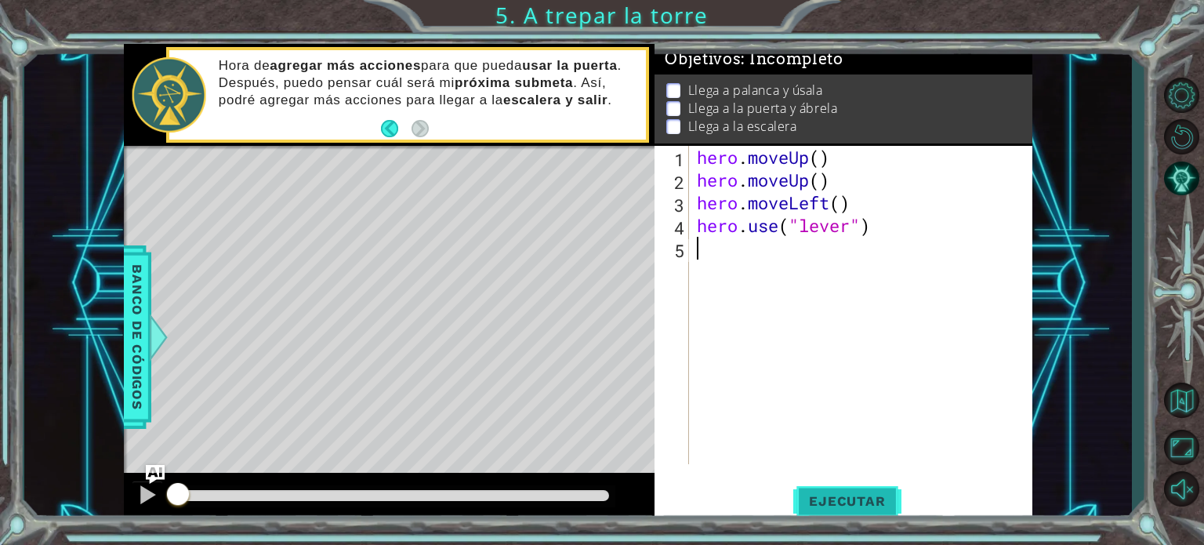
click at [867, 504] on span "Ejecutar" at bounding box center [846, 501] width 107 height 16
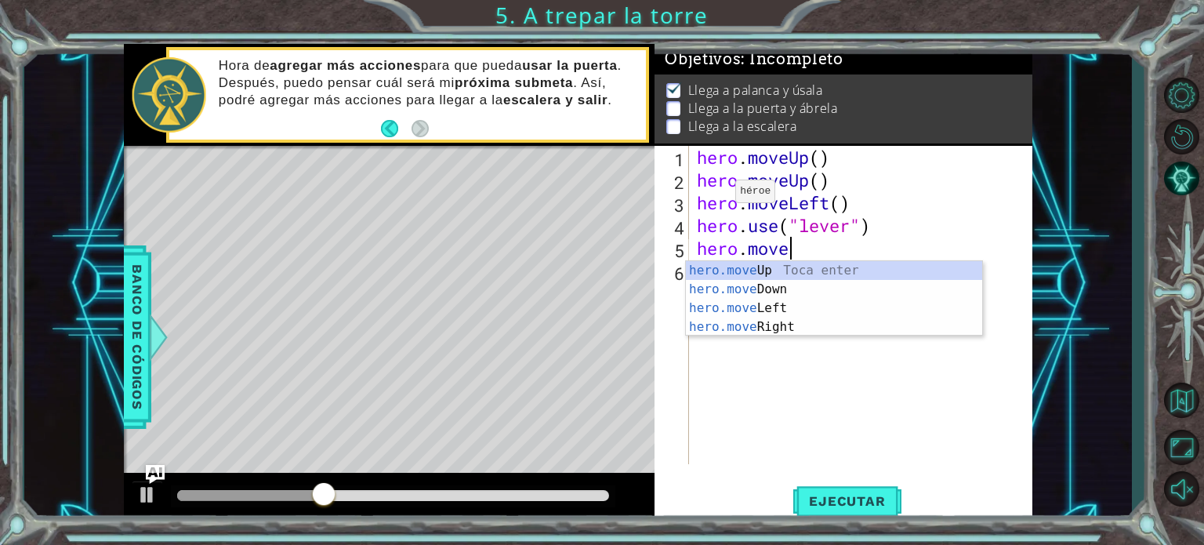
scroll to position [0, 3]
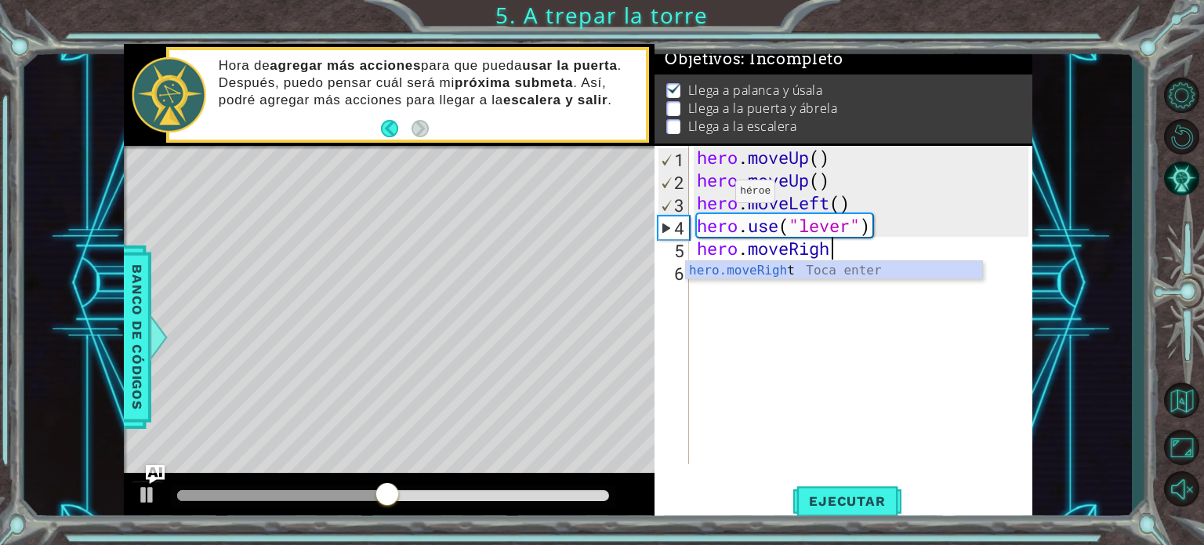
type textarea "hero.moveRight"
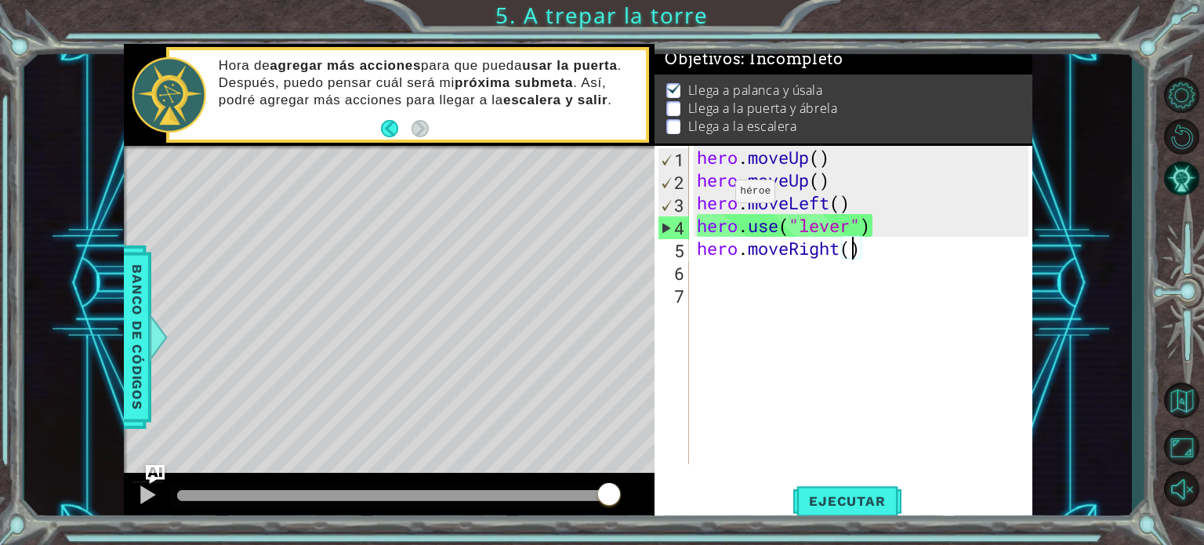
type textarea "hero.moveRight(3)"
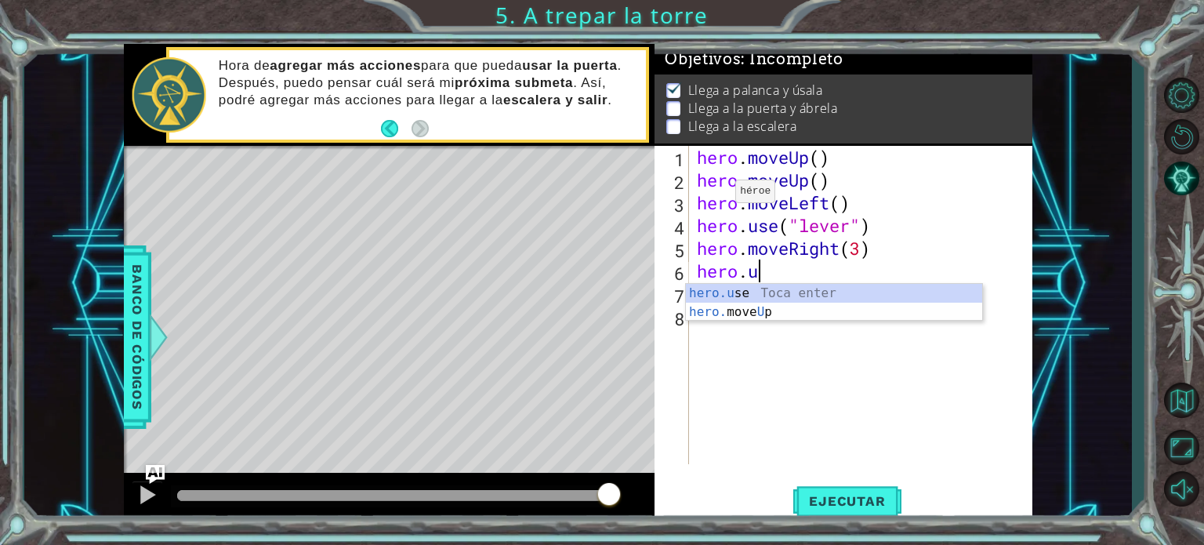
scroll to position [0, 2]
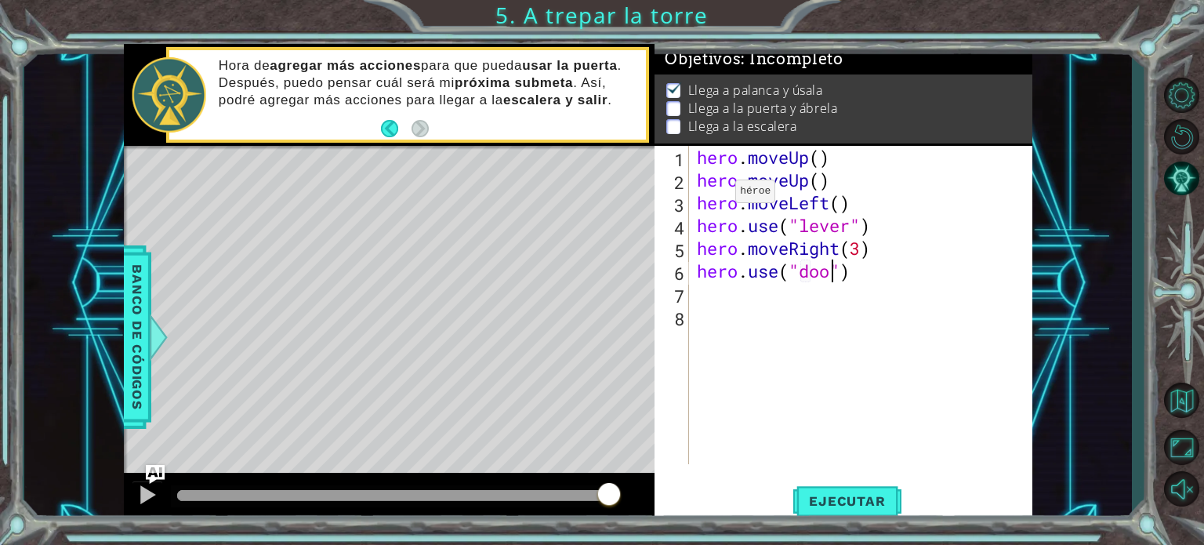
type textarea "hero.use("door")"
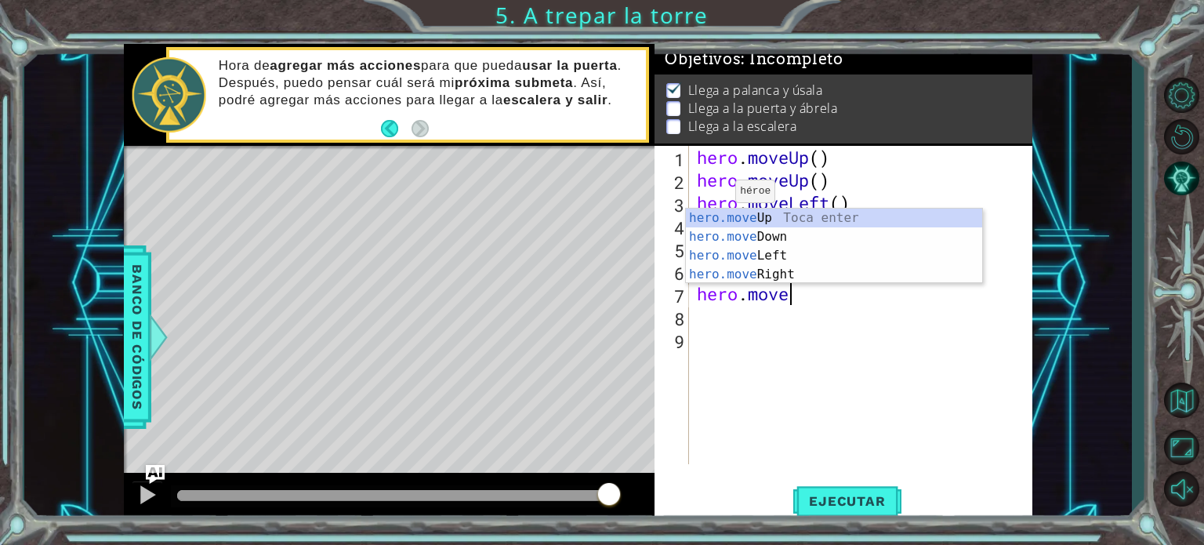
scroll to position [0, 3]
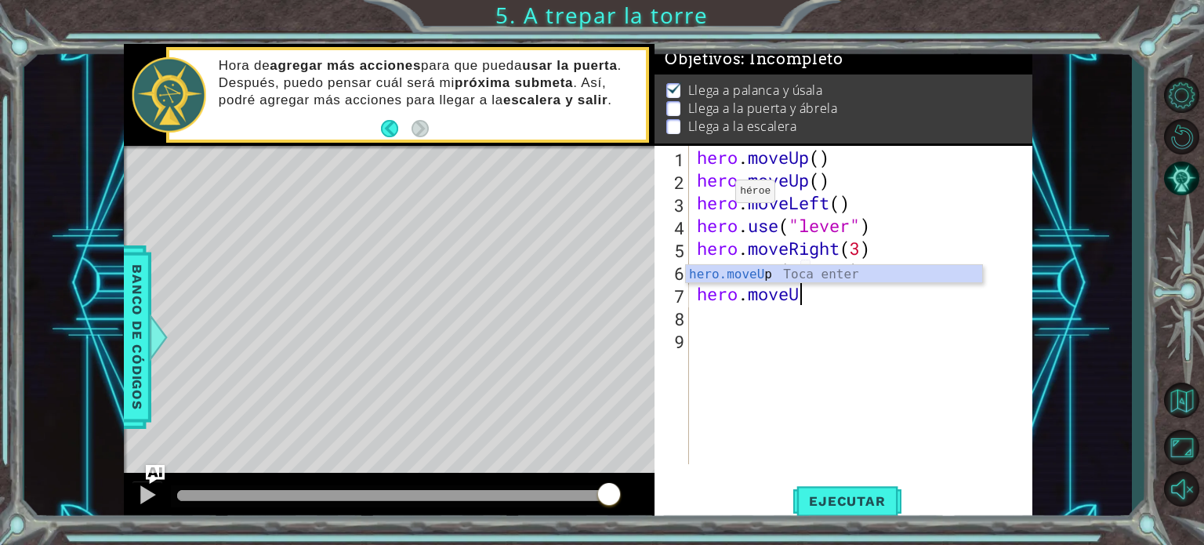
type textarea "hero.moveUp"
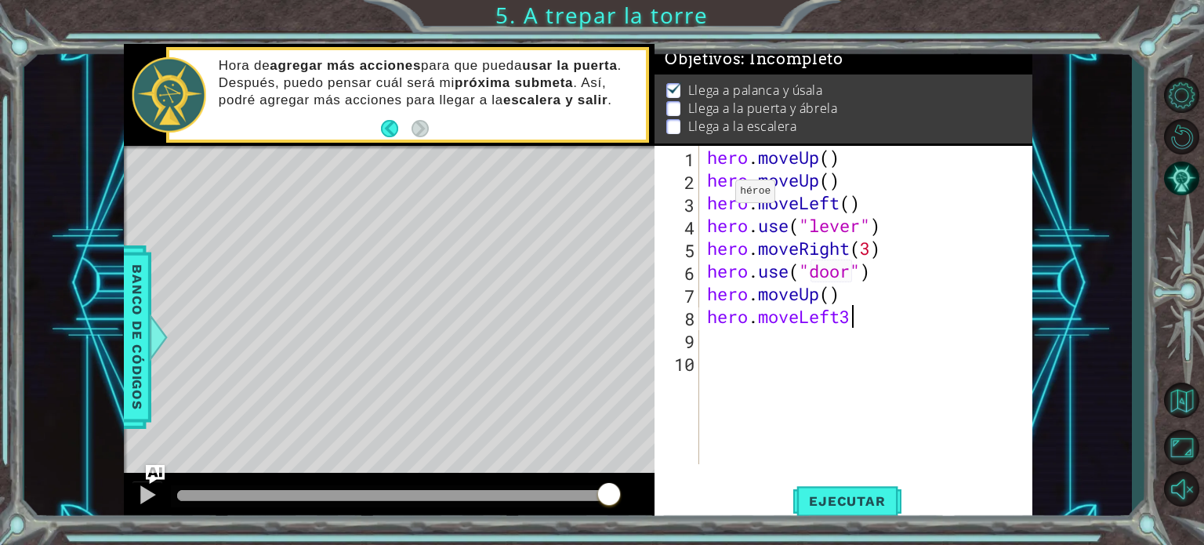
scroll to position [0, 5]
type textarea "hero.moveLeft"
type textarea "hero.moveLeft(3)"
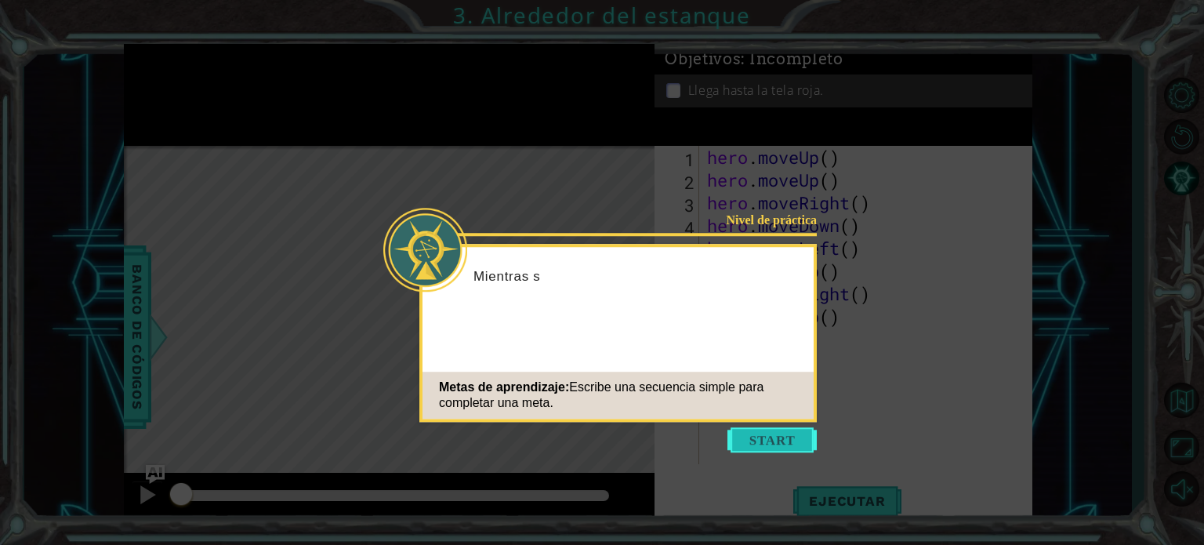
click at [794, 447] on button "Start" at bounding box center [772, 439] width 89 height 25
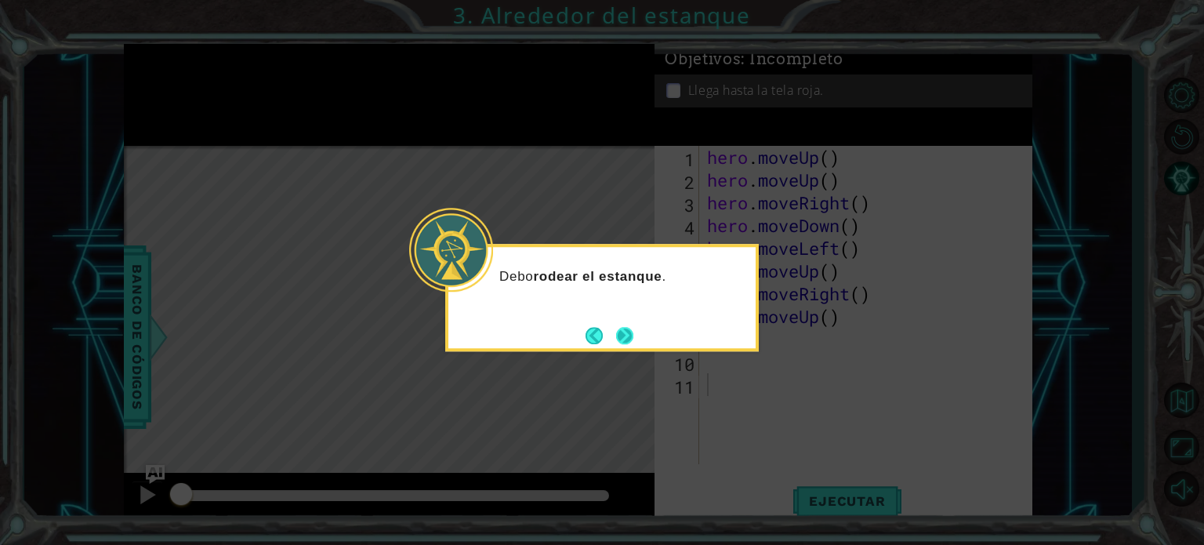
click at [625, 341] on button "Next" at bounding box center [624, 335] width 17 height 17
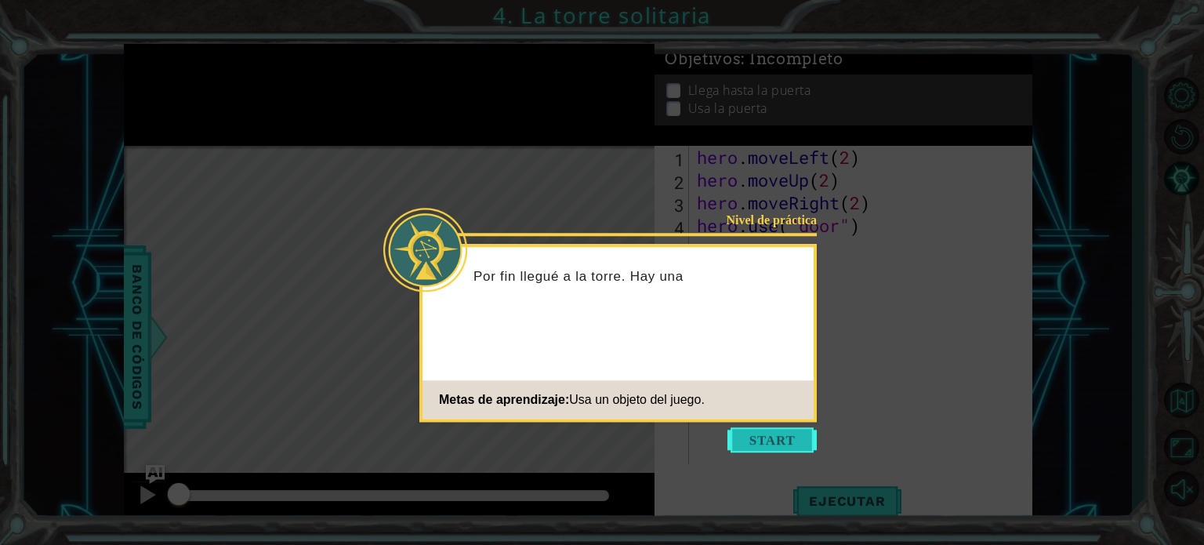
click at [735, 441] on button "Start" at bounding box center [772, 439] width 89 height 25
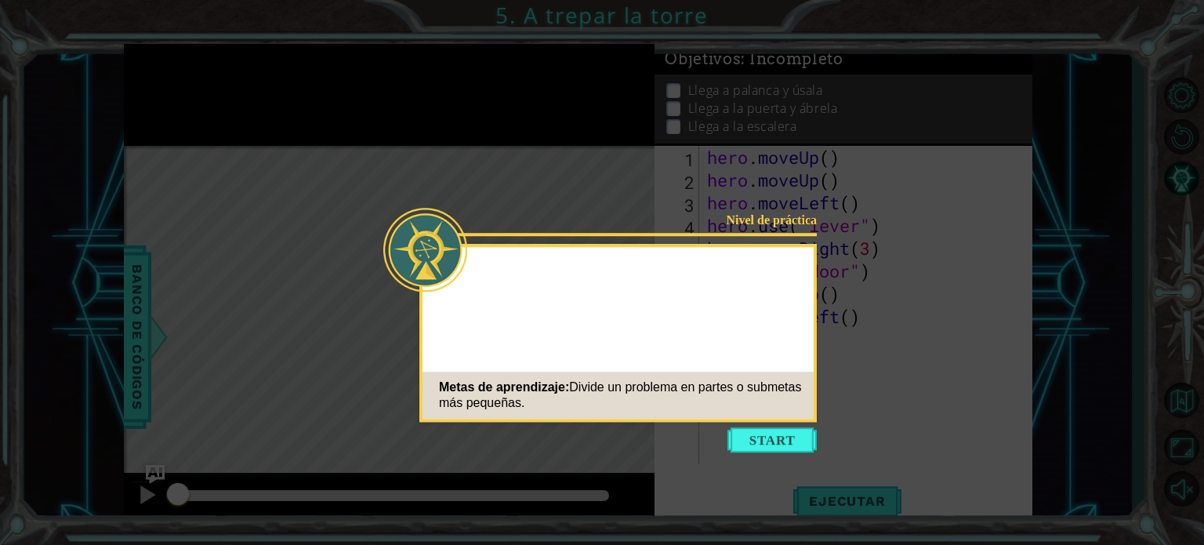
click at [758, 456] on icon at bounding box center [602, 272] width 1204 height 545
click at [758, 446] on button "Start" at bounding box center [772, 439] width 89 height 25
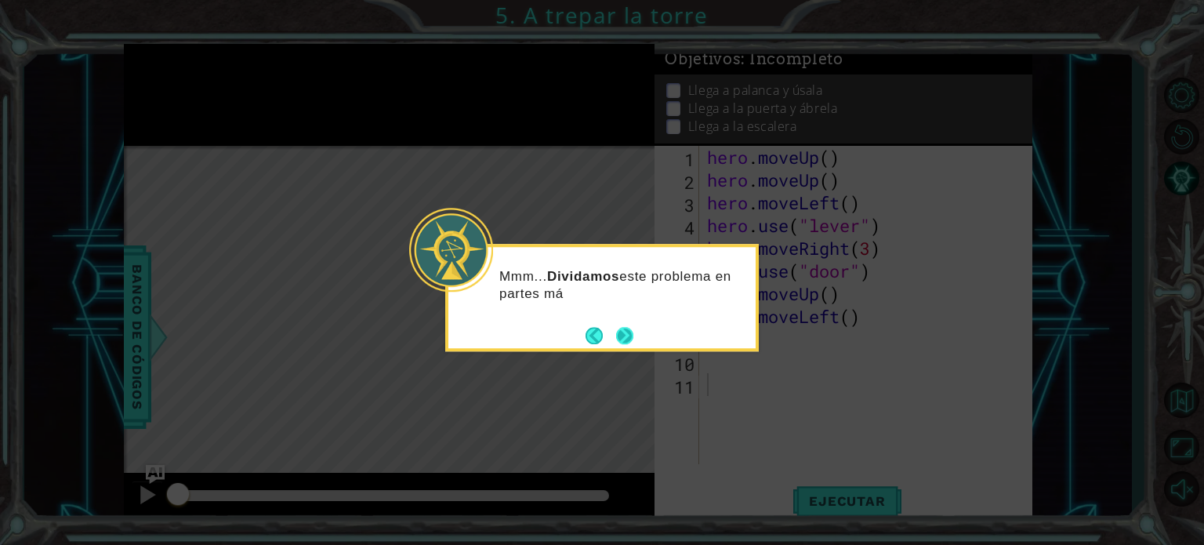
click at [621, 335] on button "Next" at bounding box center [624, 335] width 17 height 17
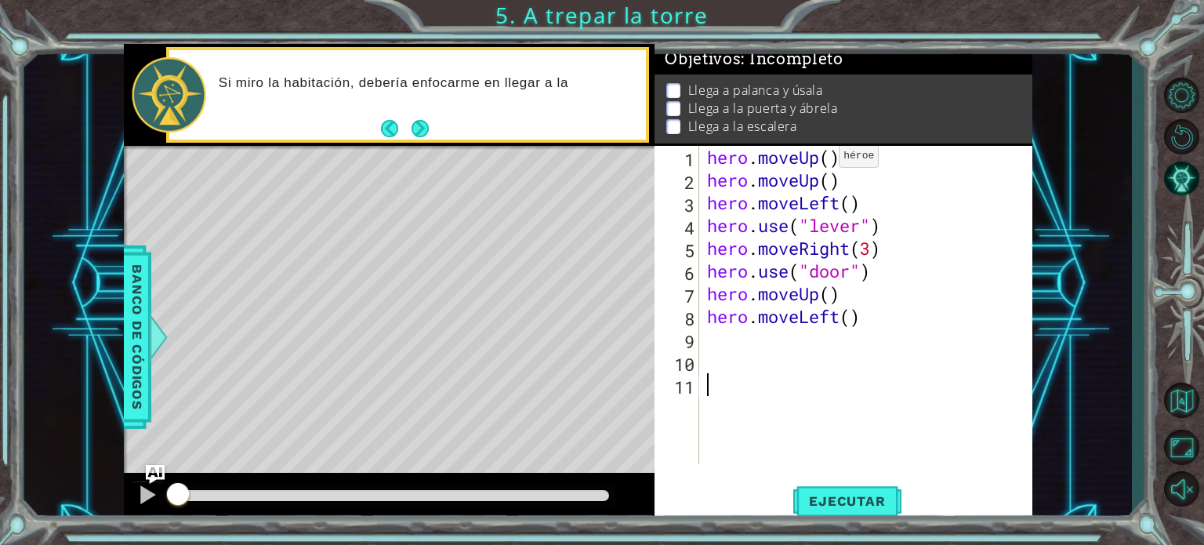
click at [826, 159] on div "hero . moveUp ( ) hero . moveUp ( ) hero . moveLeft ( ) hero . use ( "lever" ) …" at bounding box center [870, 328] width 332 height 364
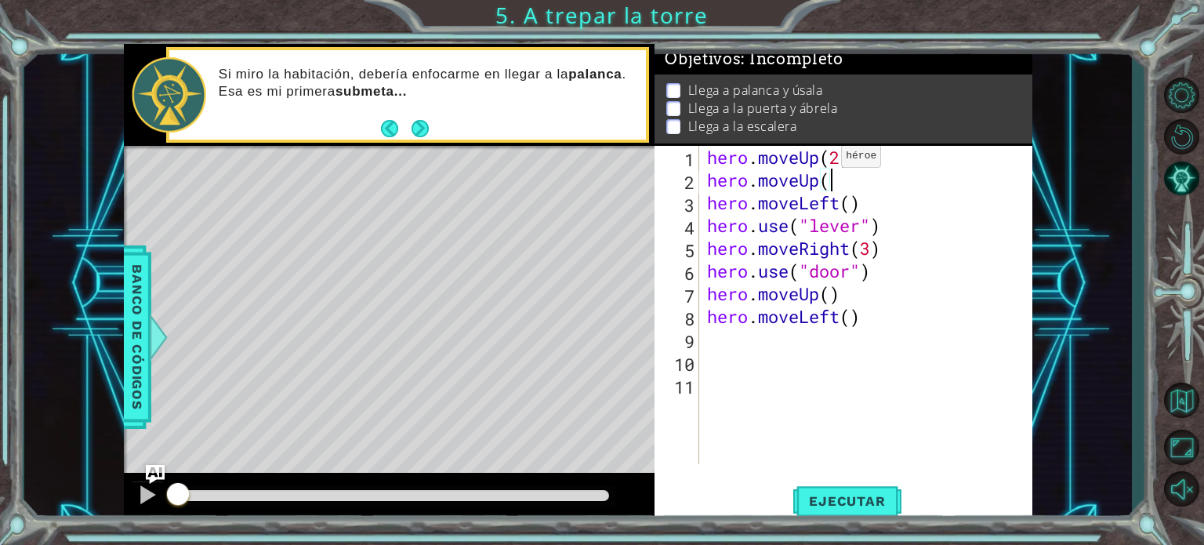
scroll to position [0, 4]
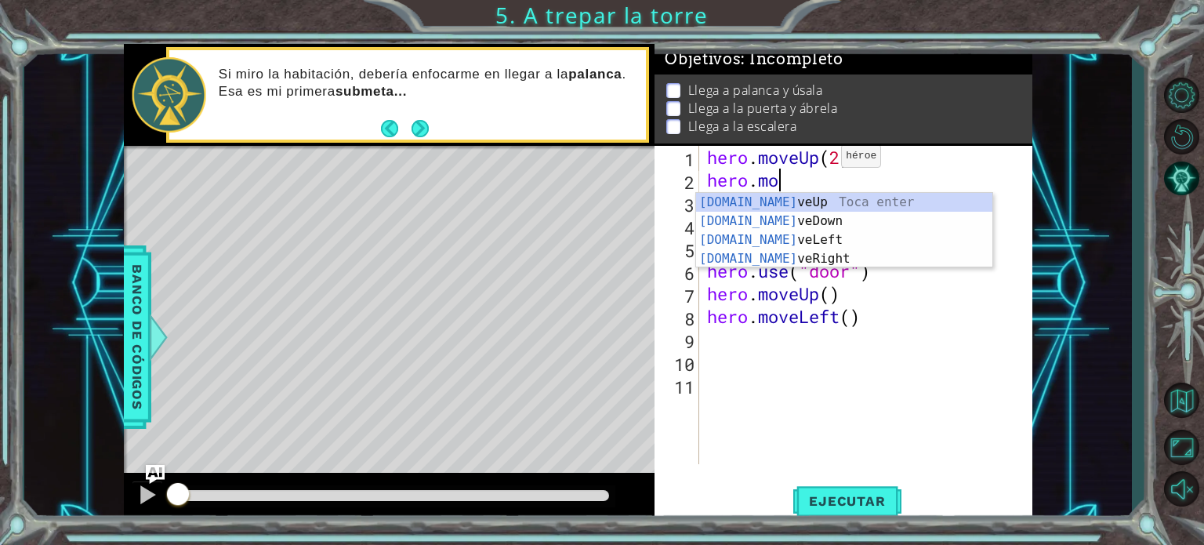
type textarea "h"
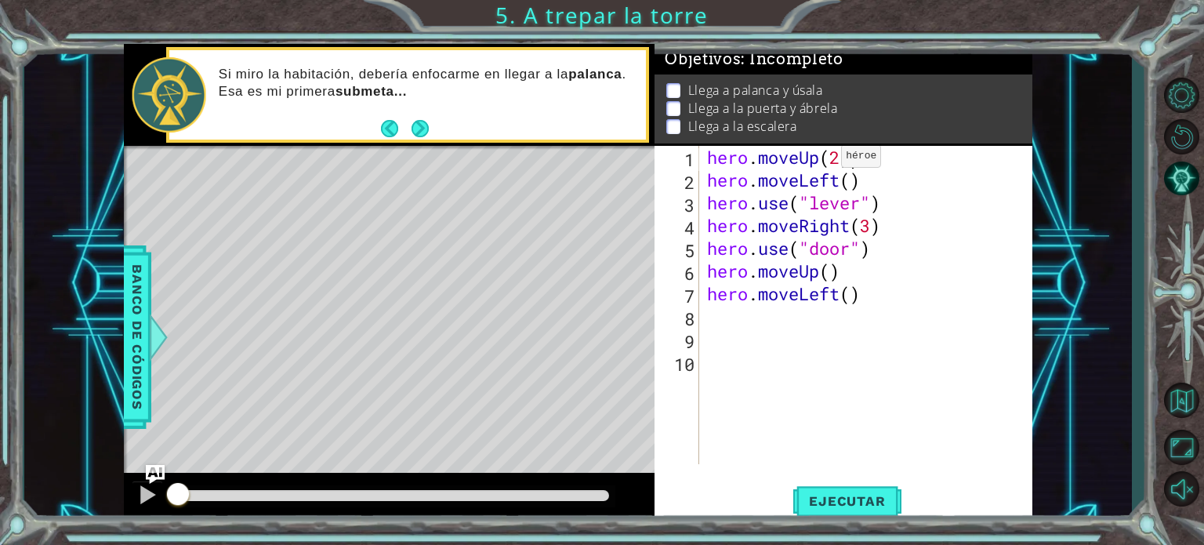
scroll to position [0, 0]
click at [888, 498] on span "Ejecutar" at bounding box center [846, 501] width 107 height 16
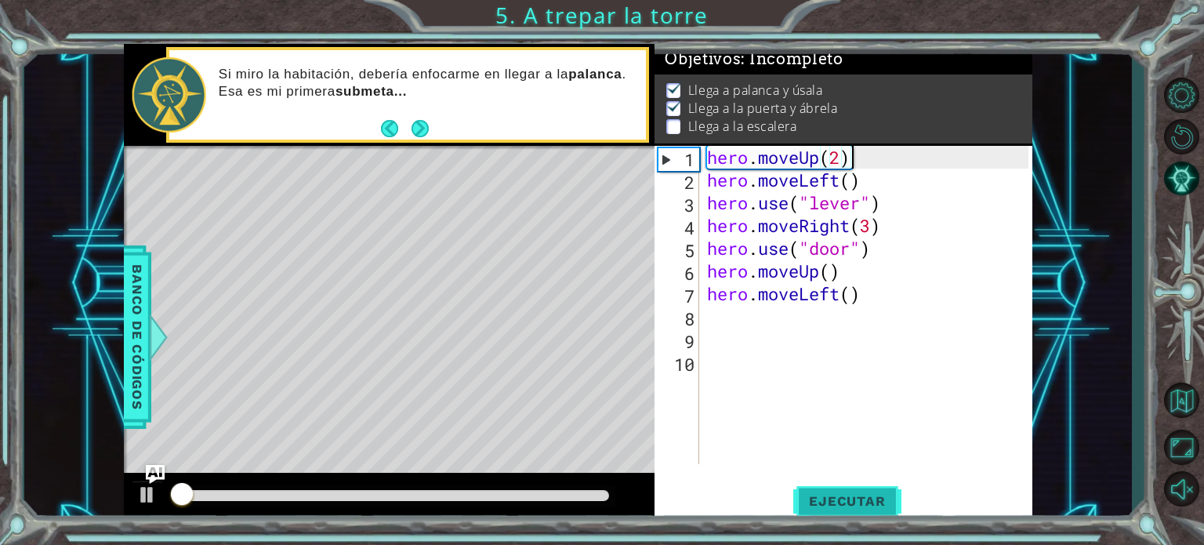
scroll to position [9, 0]
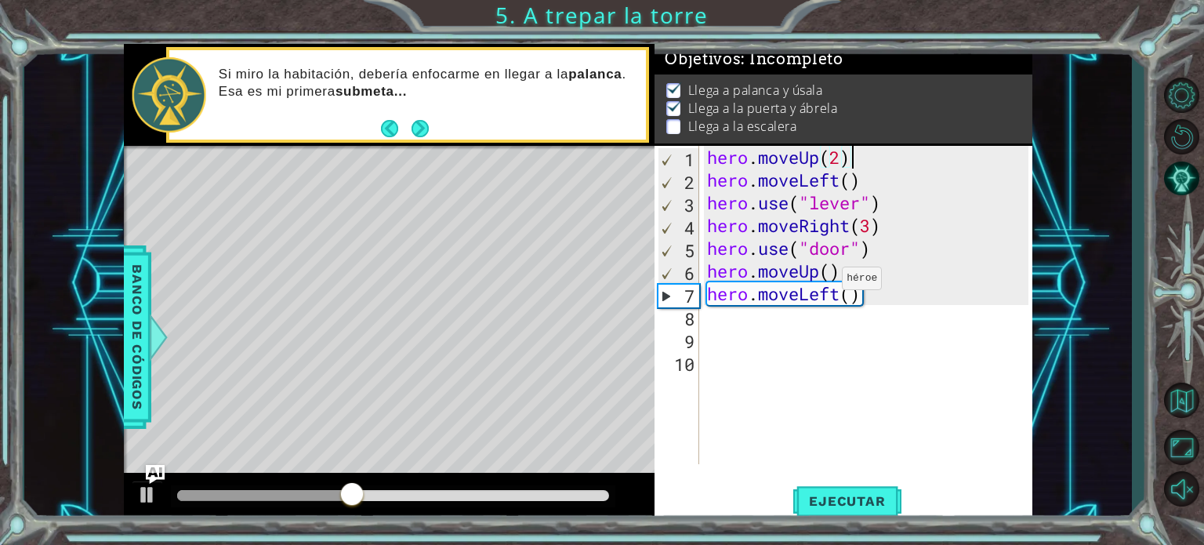
click at [828, 281] on div "hero . moveUp ( 2 ) hero . moveLeft ( ) hero . use ( "lever" ) hero . moveRight…" at bounding box center [870, 328] width 332 height 364
click at [843, 298] on div "hero . moveUp ( 2 ) hero . moveLeft ( ) hero . use ( "lever" ) hero . moveRight…" at bounding box center [870, 328] width 332 height 364
click at [851, 300] on div "hero . moveUp ( 2 ) hero . moveLeft ( ) hero . use ( "lever" ) hero . moveRight…" at bounding box center [870, 328] width 332 height 364
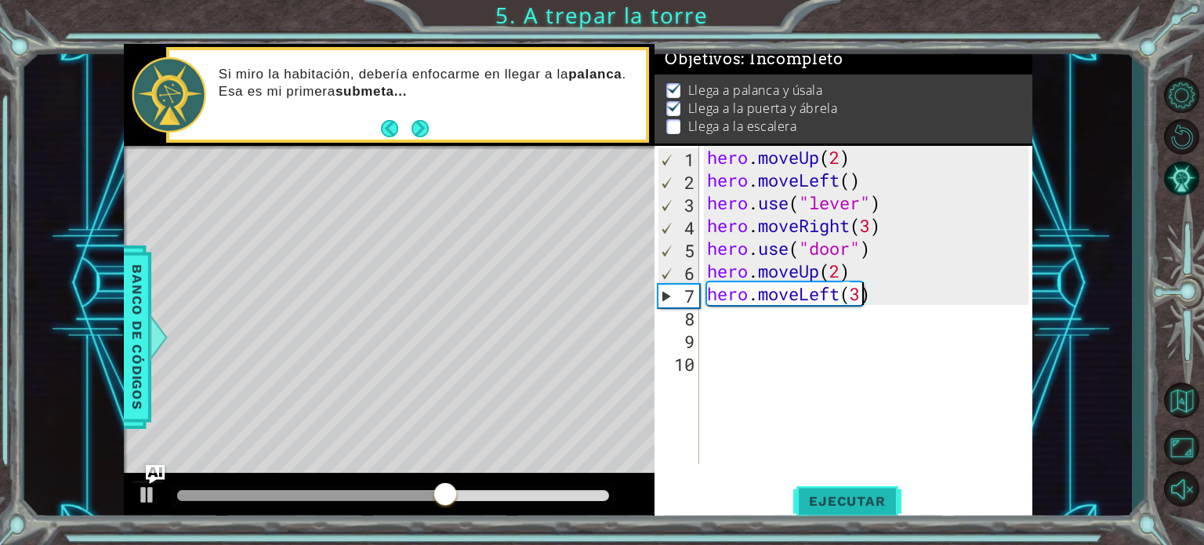
type textarea "hero.moveLeft(3)"
drag, startPoint x: 869, startPoint y: 501, endPoint x: 861, endPoint y: 496, distance: 9.6
click at [869, 501] on span "Ejecutar" at bounding box center [846, 501] width 107 height 16
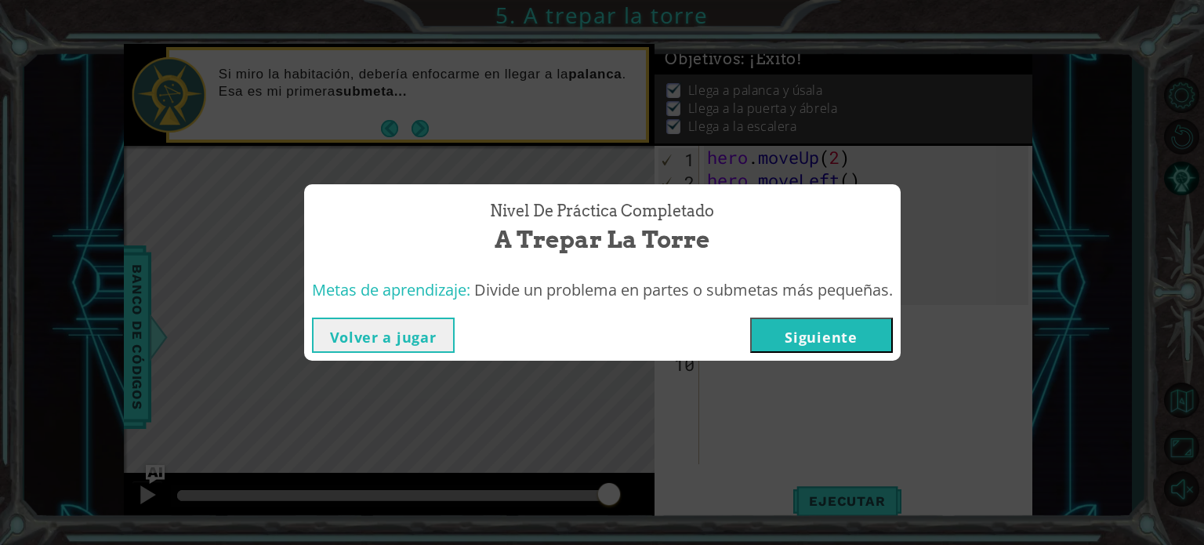
click at [831, 343] on button "Siguiente" at bounding box center [821, 335] width 143 height 35
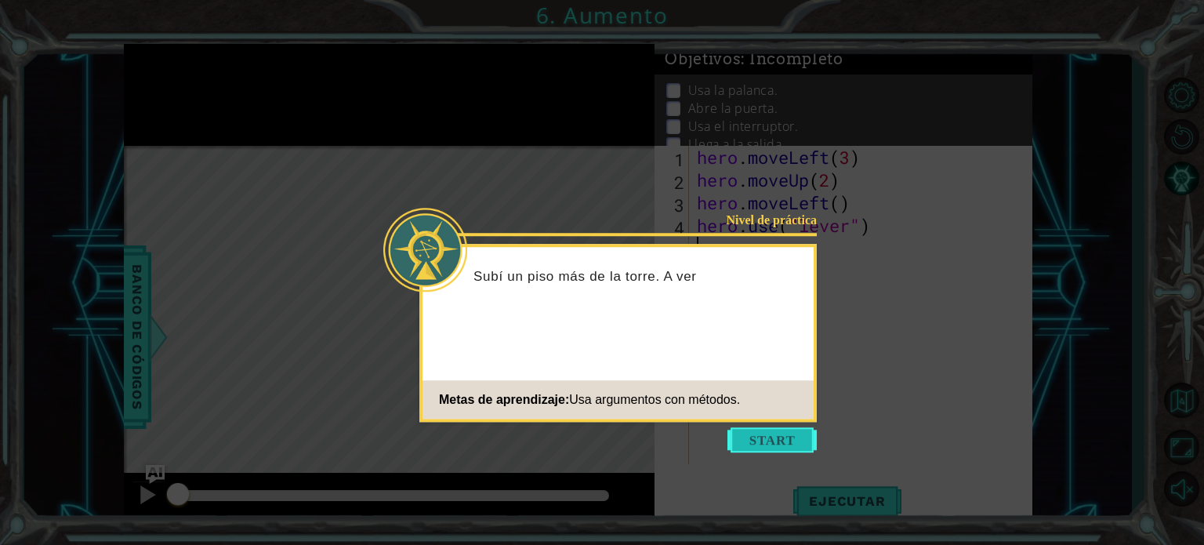
click at [790, 438] on button "Start" at bounding box center [772, 439] width 89 height 25
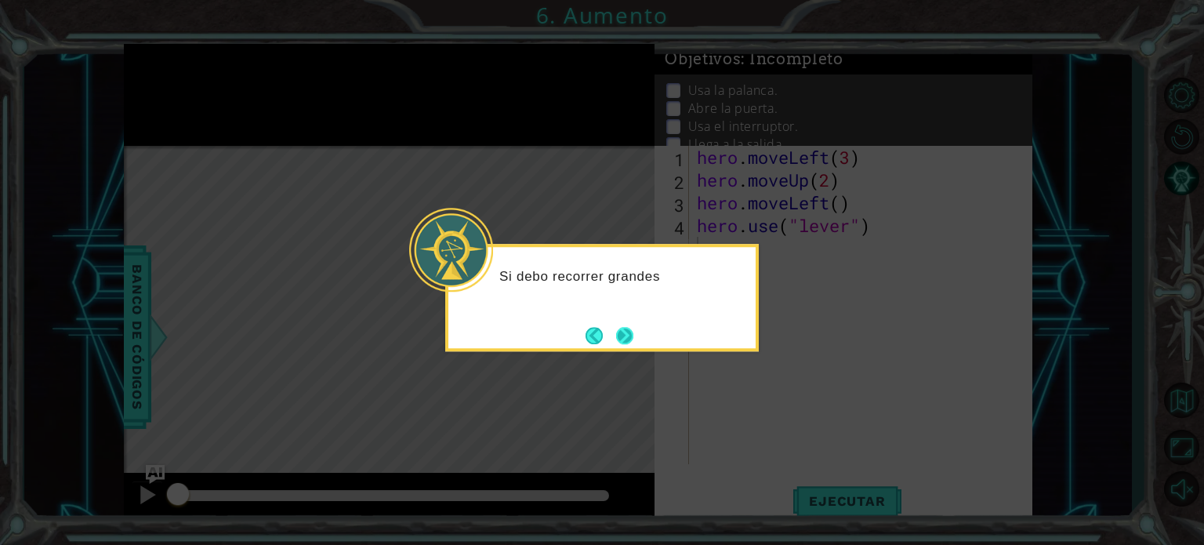
click at [627, 336] on button "Next" at bounding box center [624, 335] width 17 height 17
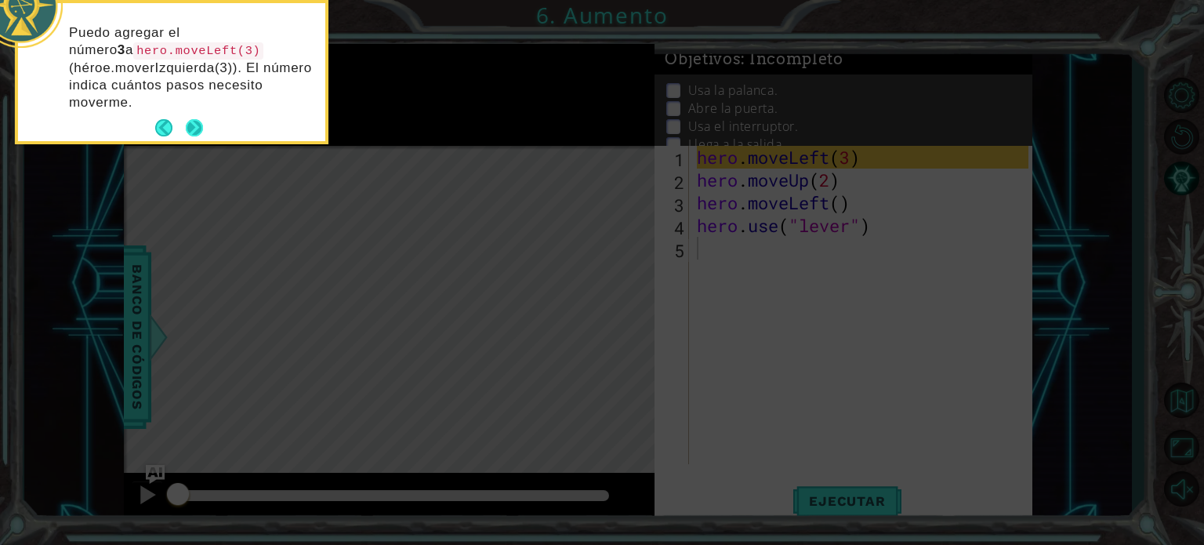
click at [191, 120] on button "Next" at bounding box center [194, 127] width 17 height 17
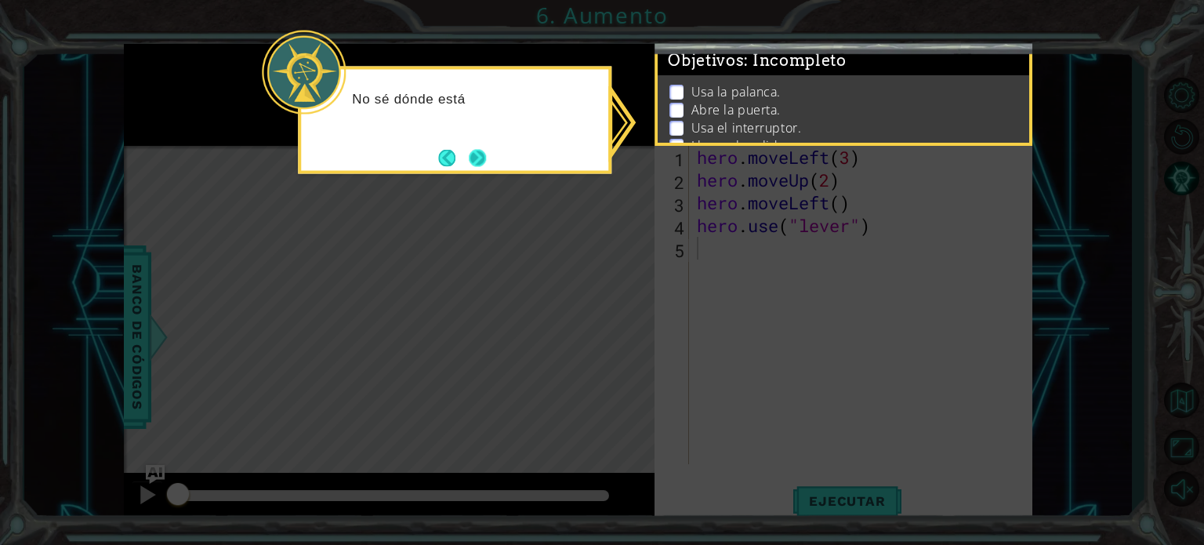
click at [478, 165] on button "Next" at bounding box center [477, 157] width 17 height 17
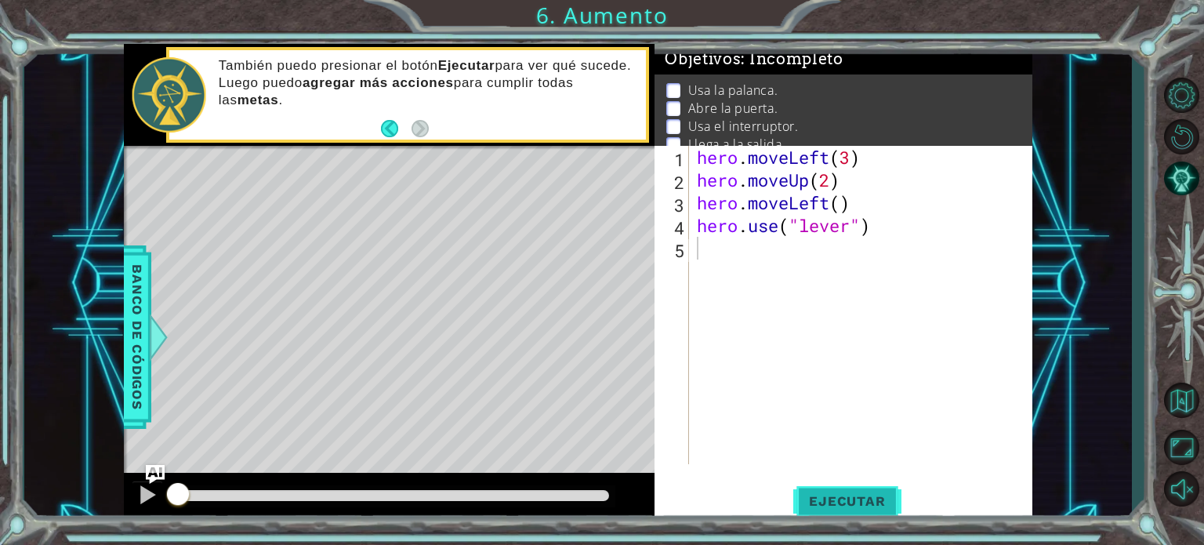
click at [844, 495] on span "Ejecutar" at bounding box center [846, 501] width 107 height 16
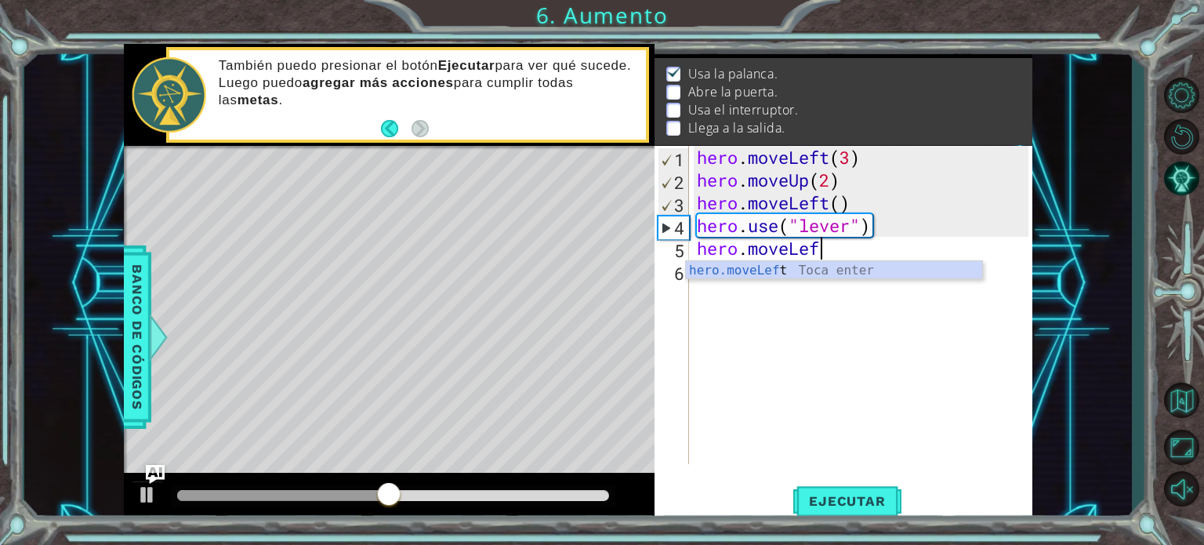
scroll to position [0, 5]
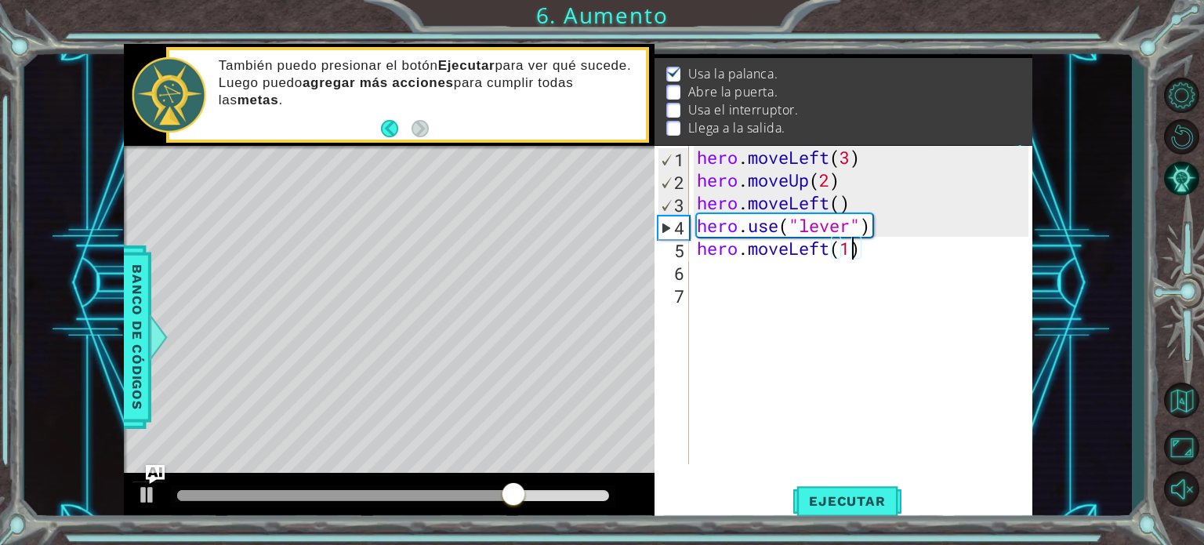
type textarea "hero.moveLeft()"
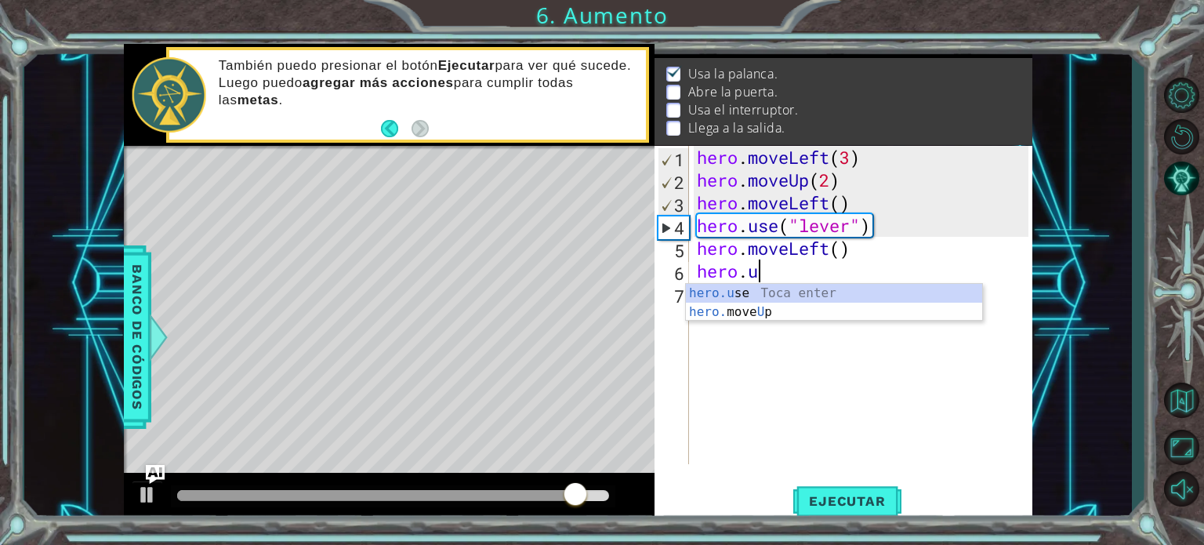
scroll to position [0, 2]
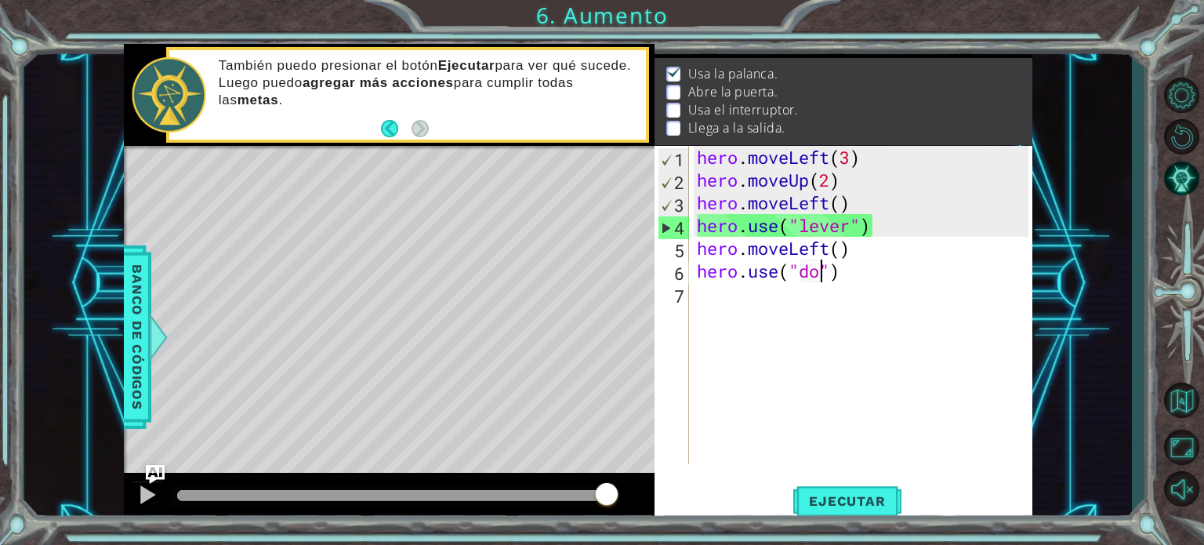
type textarea "hero.use("door")"
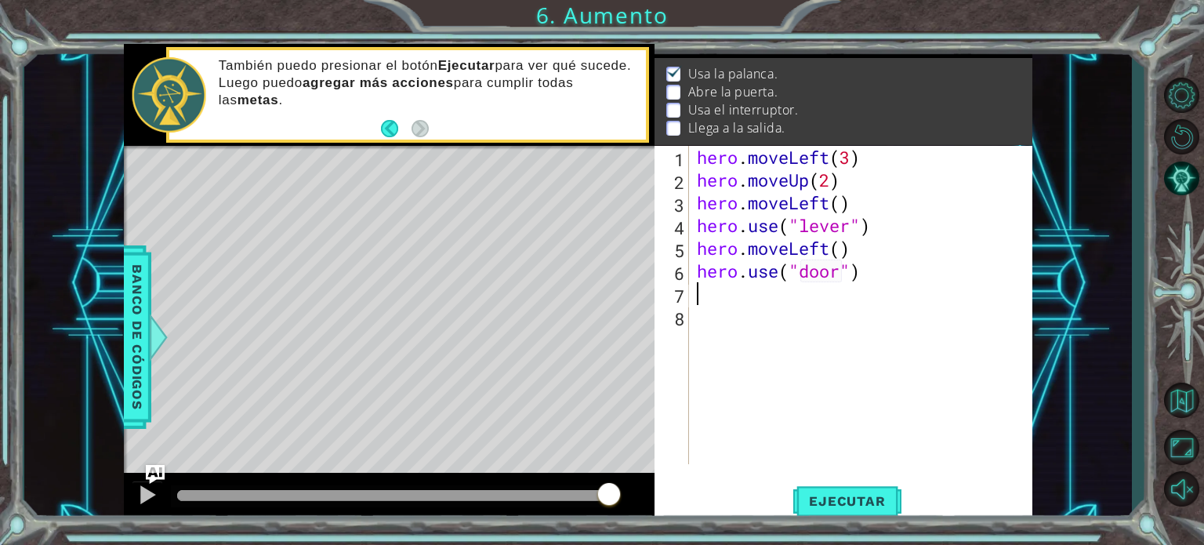
scroll to position [0, 0]
type textarea "m"
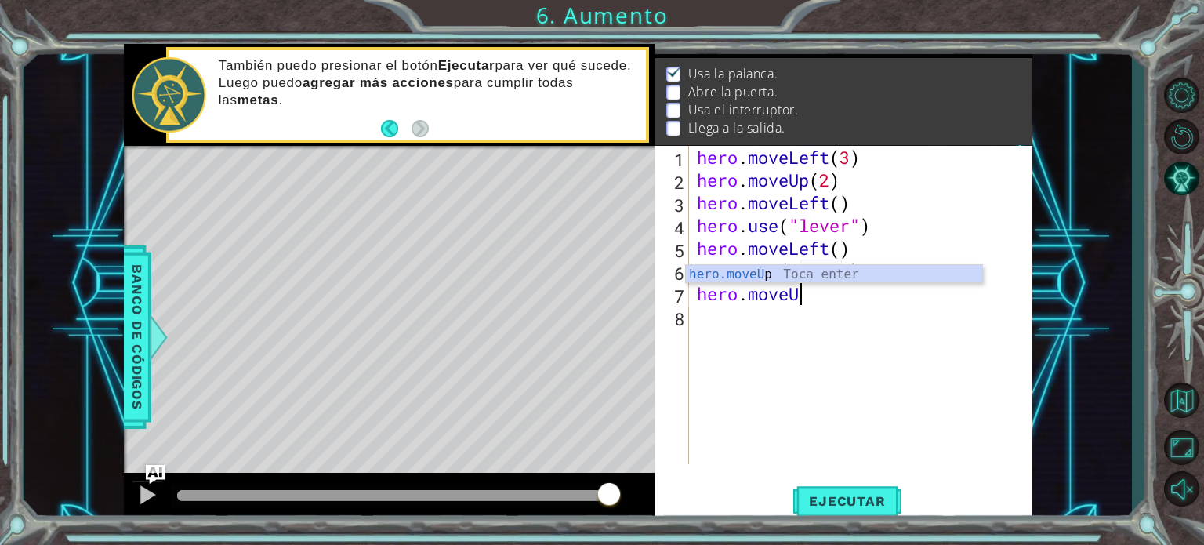
scroll to position [0, 4]
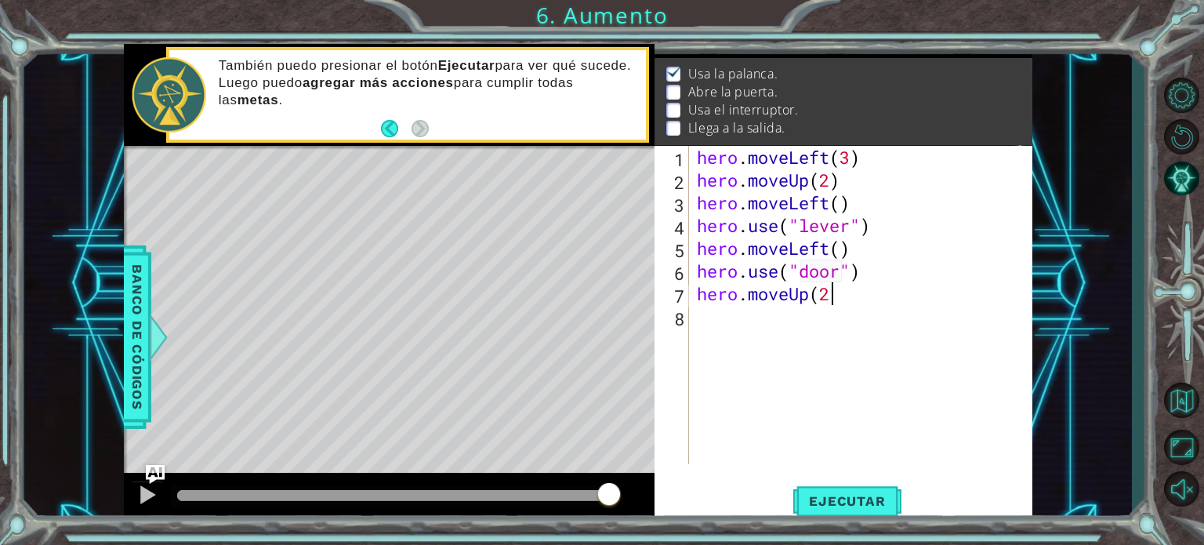
type textarea "hero.moveUp(2)"
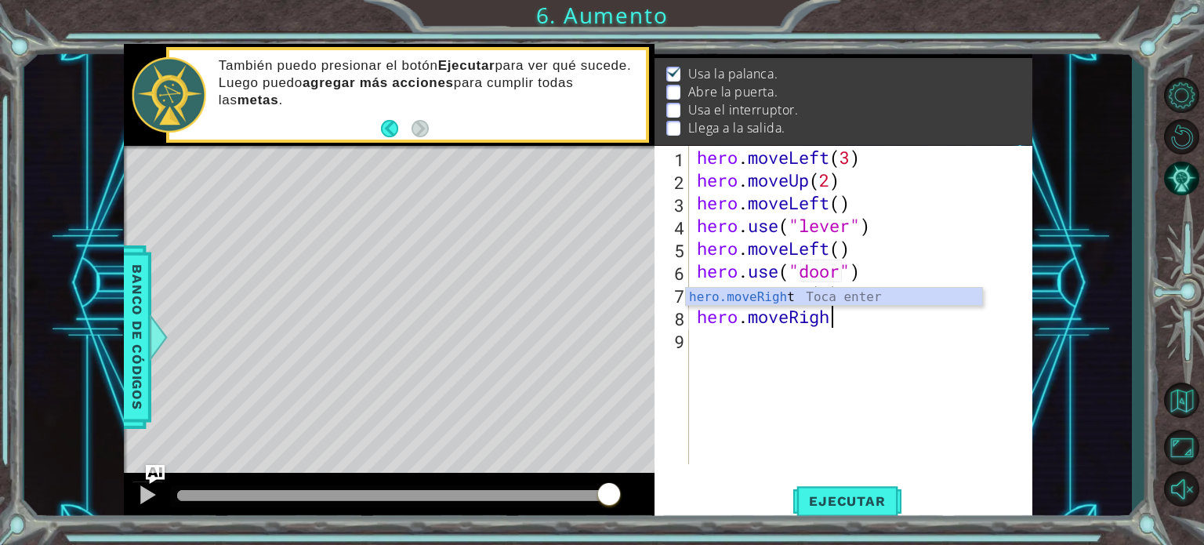
scroll to position [0, 5]
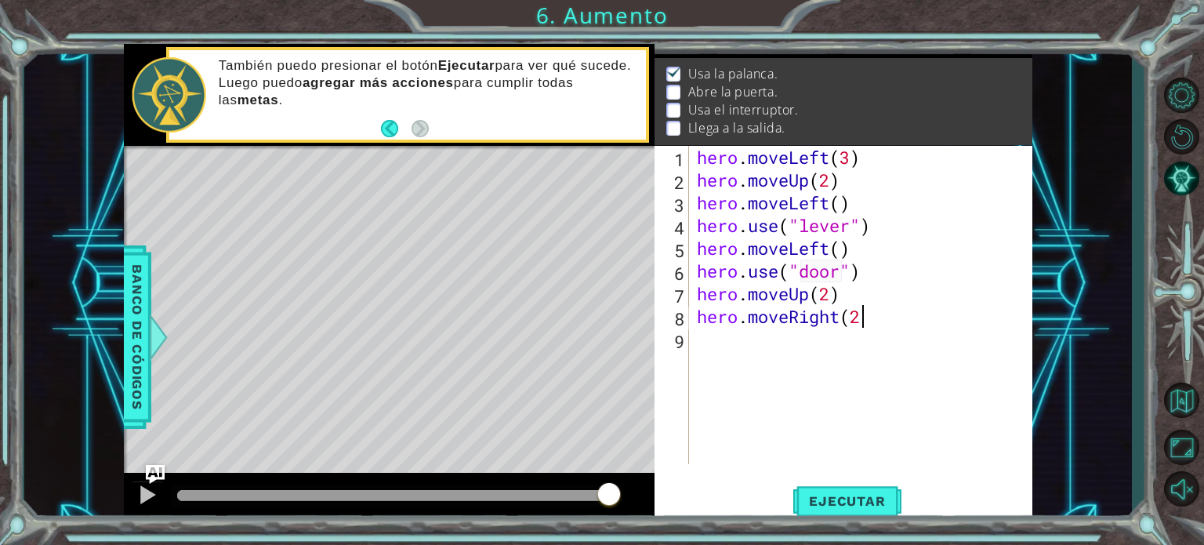
type textarea "hero.moveRight(2)"
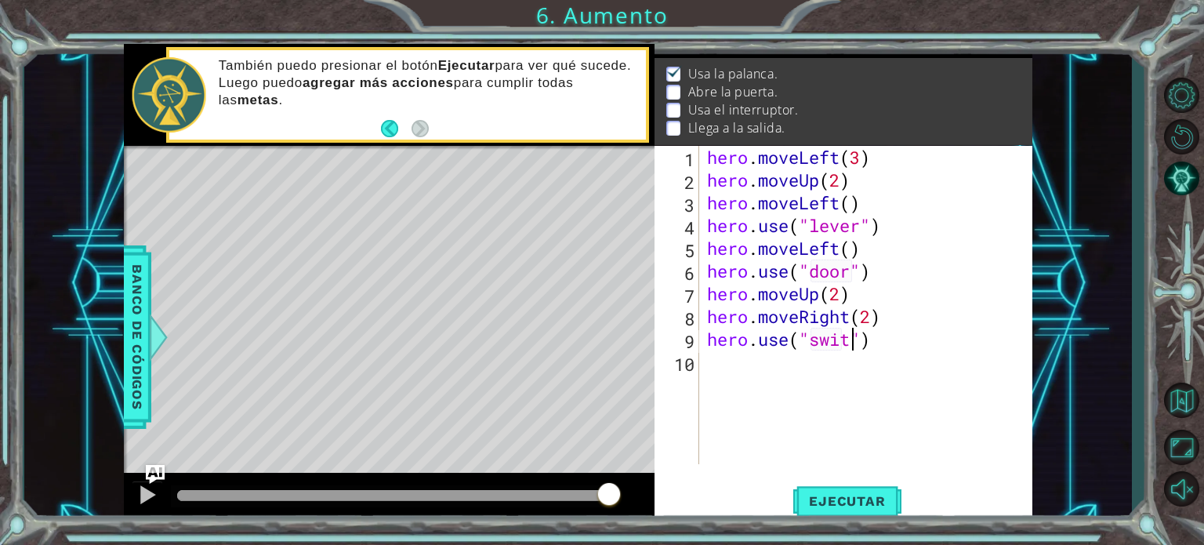
scroll to position [0, 6]
type textarea "hero.use("switch")"
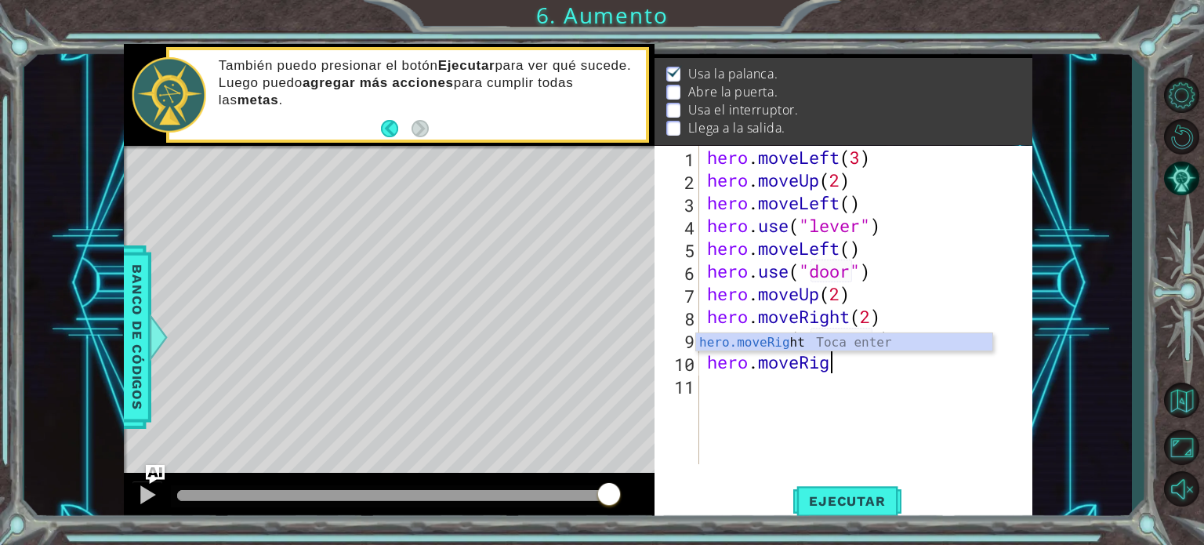
scroll to position [0, 5]
type textarea "hero.moveRight()"
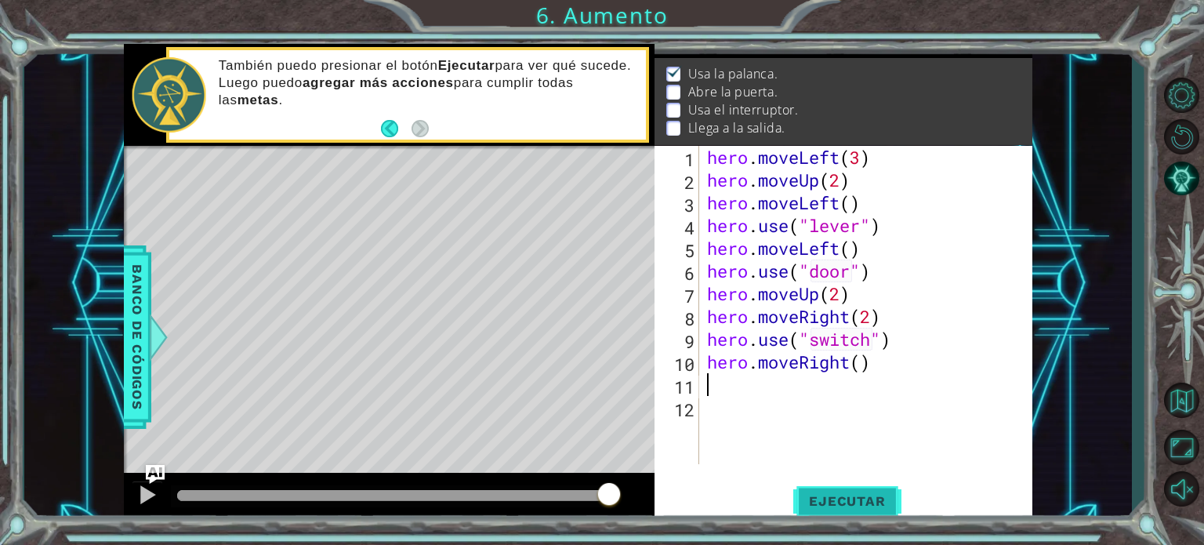
click at [852, 493] on span "Ejecutar" at bounding box center [846, 501] width 107 height 16
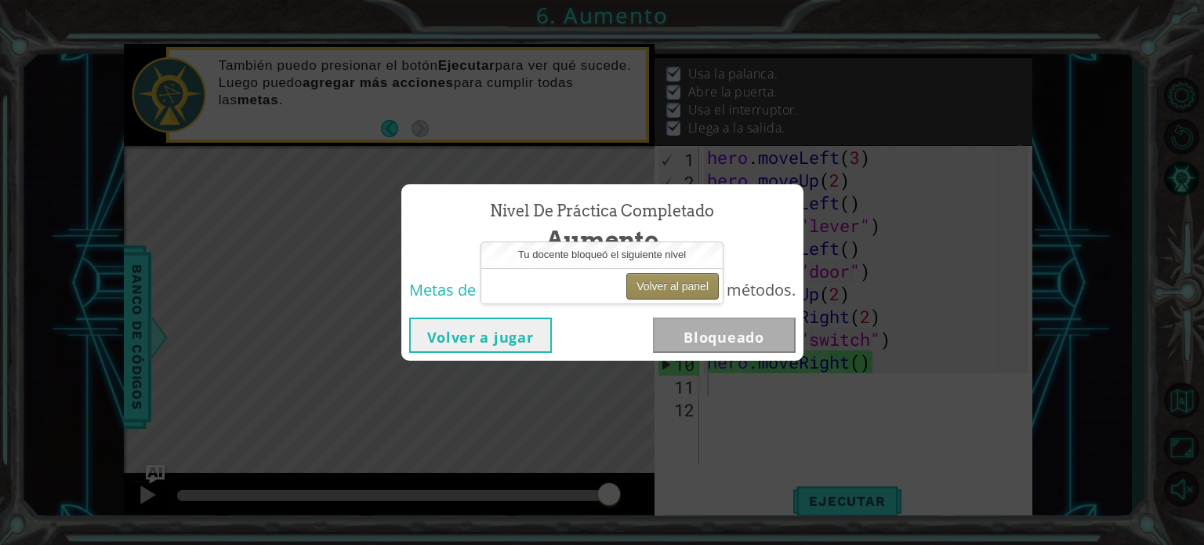
click at [677, 289] on button "Volver al panel" at bounding box center [672, 286] width 93 height 27
click at [677, 285] on button "Volver al panel" at bounding box center [672, 286] width 93 height 27
drag, startPoint x: 660, startPoint y: 294, endPoint x: 660, endPoint y: 285, distance: 8.6
click at [659, 293] on button "Volver al panel" at bounding box center [672, 286] width 93 height 27
click at [664, 285] on button "Volver al panel" at bounding box center [672, 286] width 93 height 27
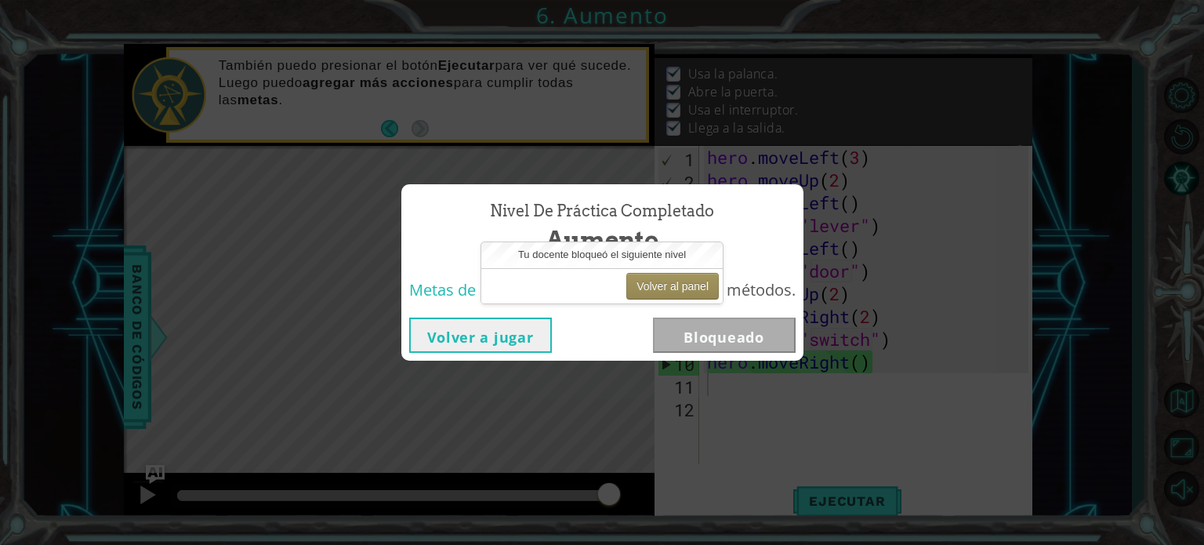
click at [860, 231] on div "Nivel de práctica Completado Aumento Metas de aprendizaje: Usa argumentos con m…" at bounding box center [602, 272] width 1204 height 545
click at [500, 339] on button "Volver a jugar" at bounding box center [480, 335] width 143 height 35
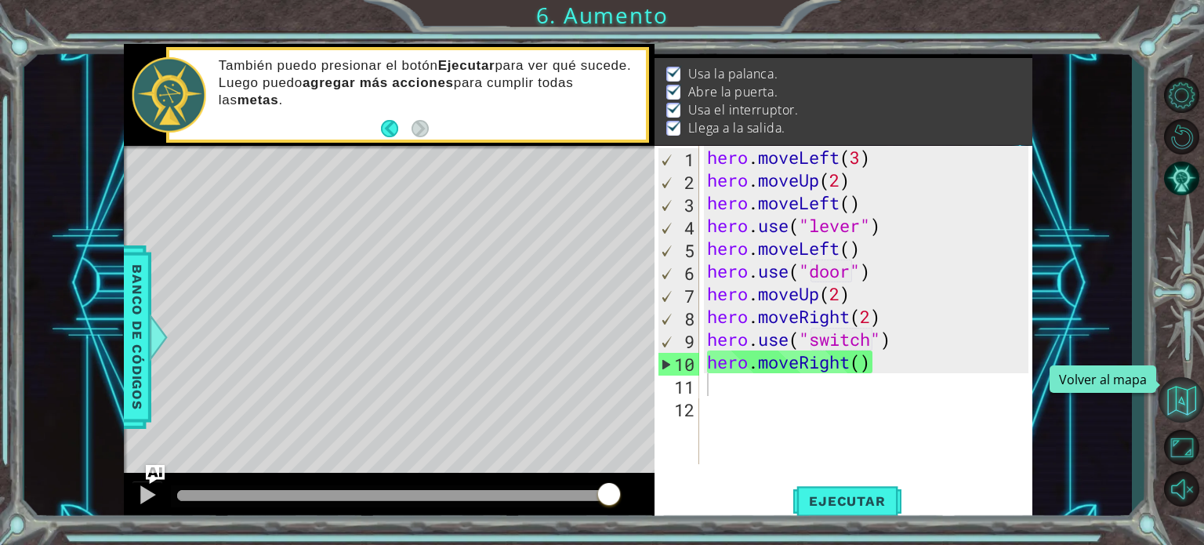
click at [1179, 402] on button "Volver al mapa" at bounding box center [1181, 399] width 45 height 45
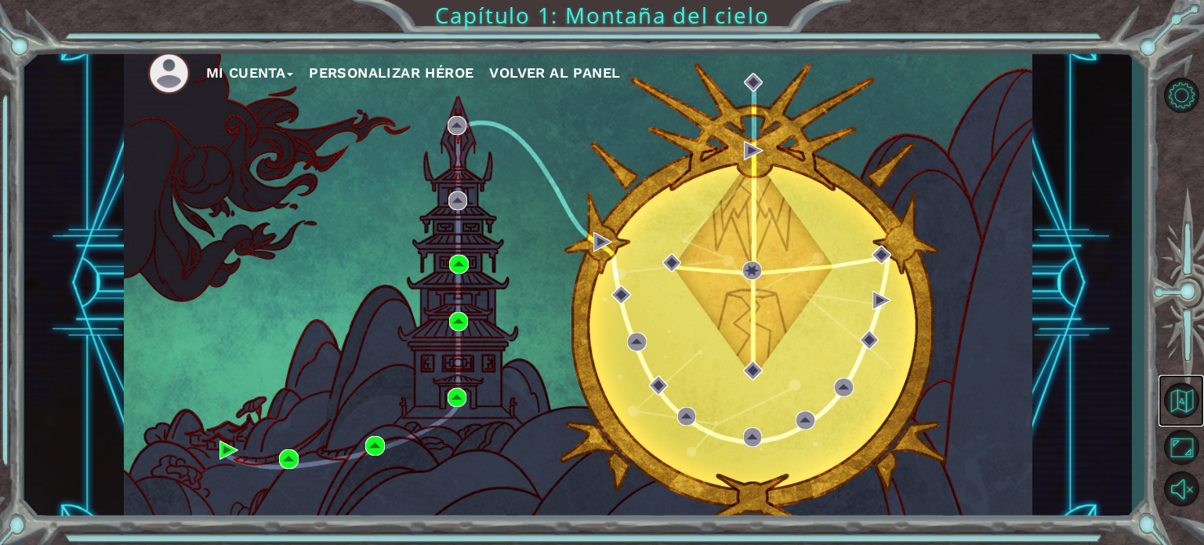
click at [1176, 376] on link at bounding box center [1181, 401] width 45 height 52
click at [1192, 379] on button "Volver al mapa" at bounding box center [1181, 399] width 45 height 45
